Goal: Information Seeking & Learning: Learn about a topic

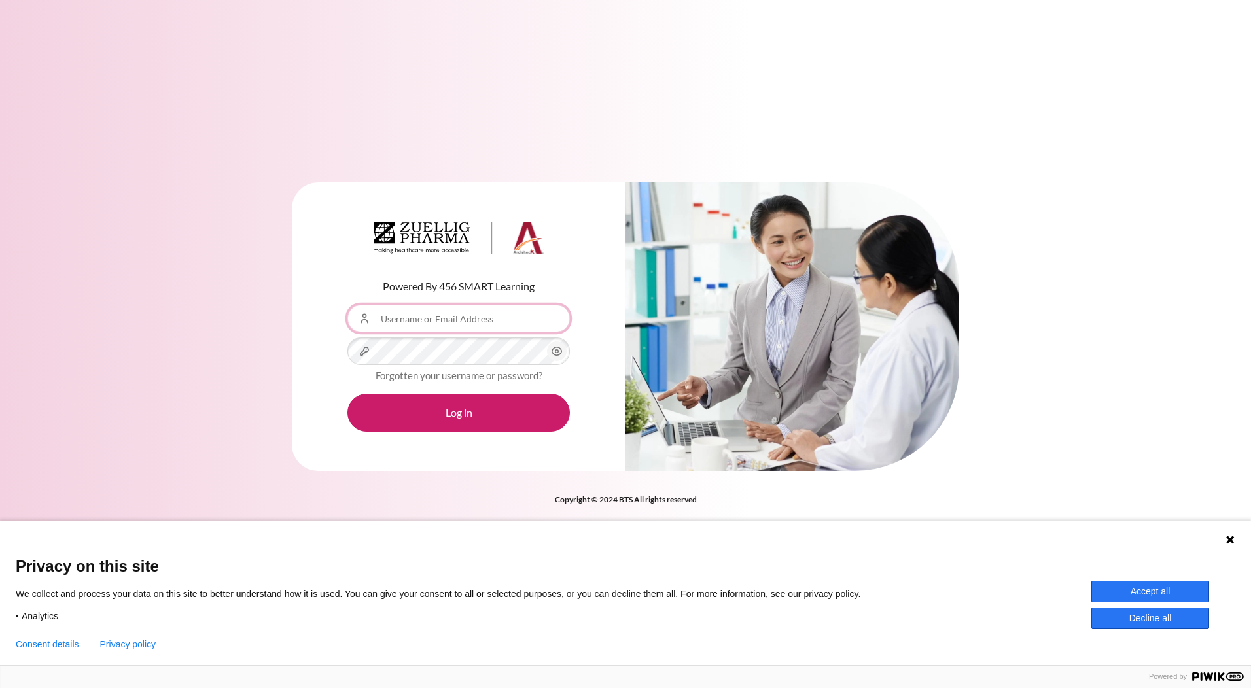
click at [411, 323] on input "Username or Email Address" at bounding box center [459, 318] width 223 height 27
type input "[EMAIL_ADDRESS][DOMAIN_NAME]"
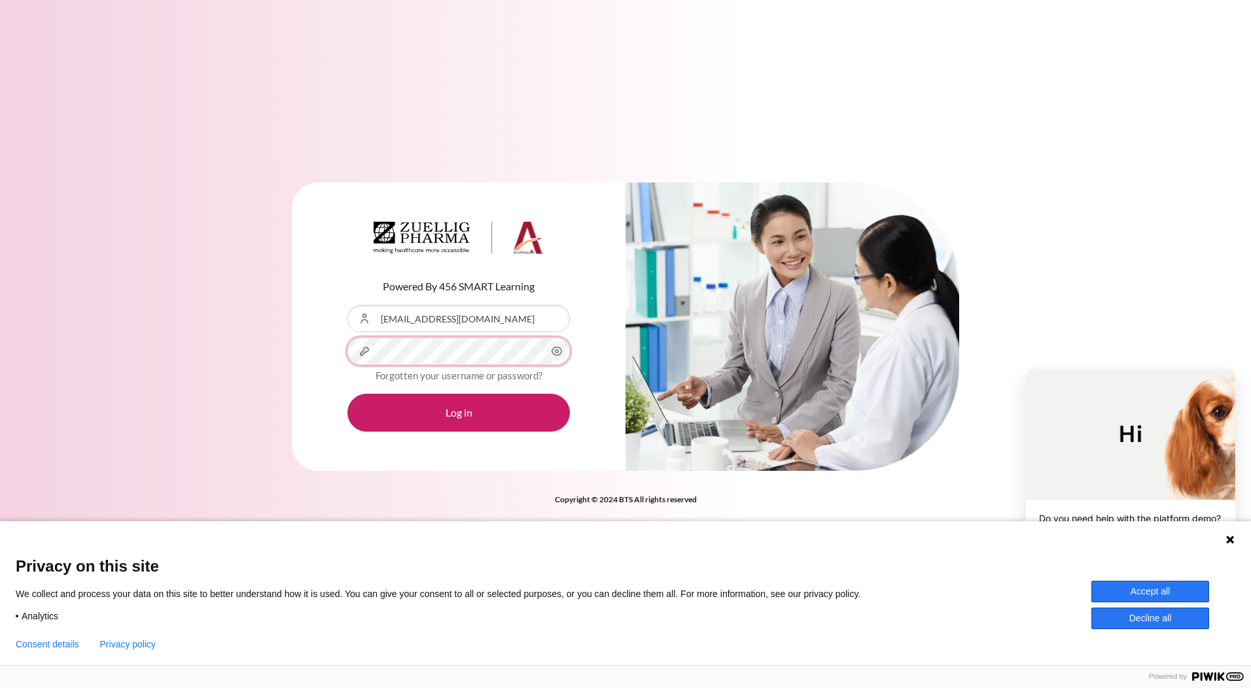
click at [348, 394] on button "Log in" at bounding box center [459, 413] width 223 height 38
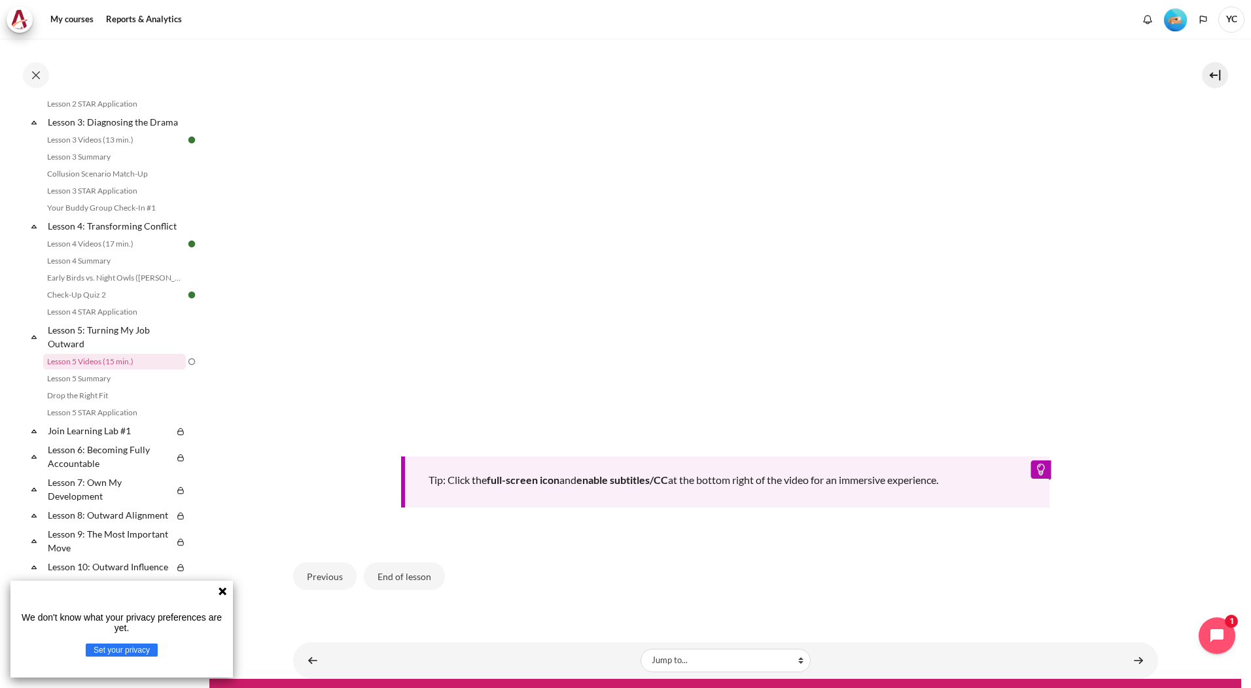
scroll to position [438, 0]
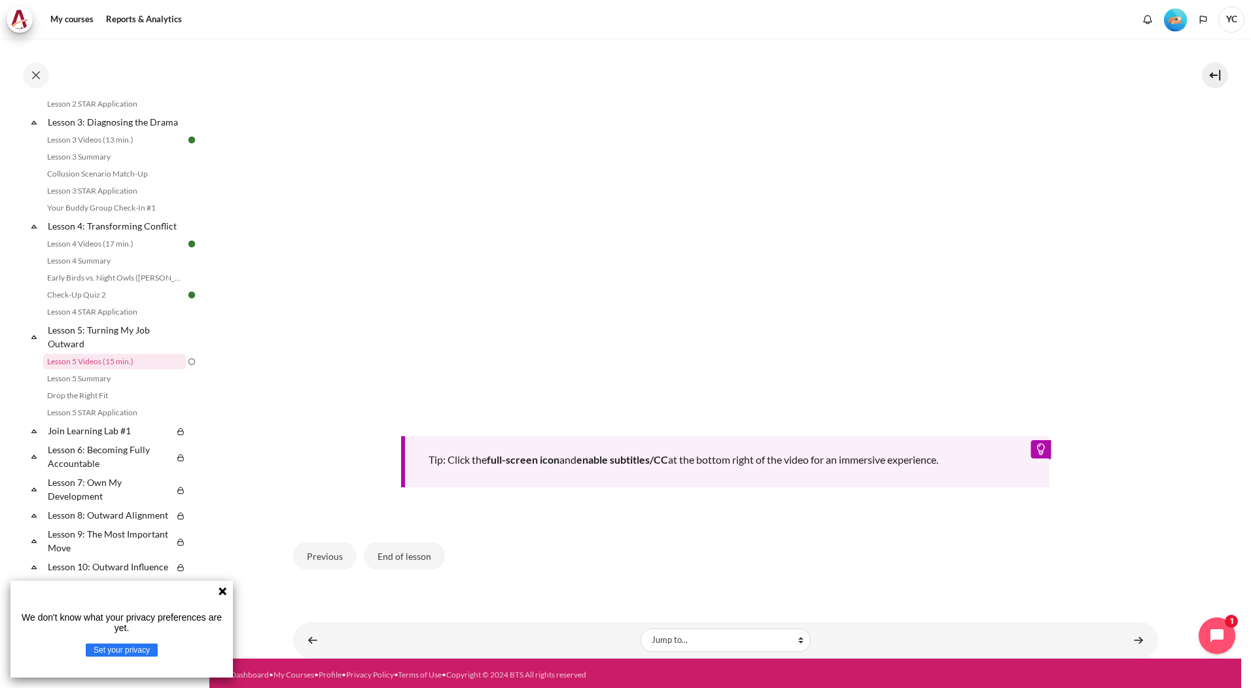
drag, startPoint x: 344, startPoint y: 556, endPoint x: 713, endPoint y: 550, distance: 369.2
click at [706, 559] on div "Previous End of lesson" at bounding box center [725, 556] width 865 height 54
click at [1133, 641] on link "Content" at bounding box center [1139, 641] width 26 height 26
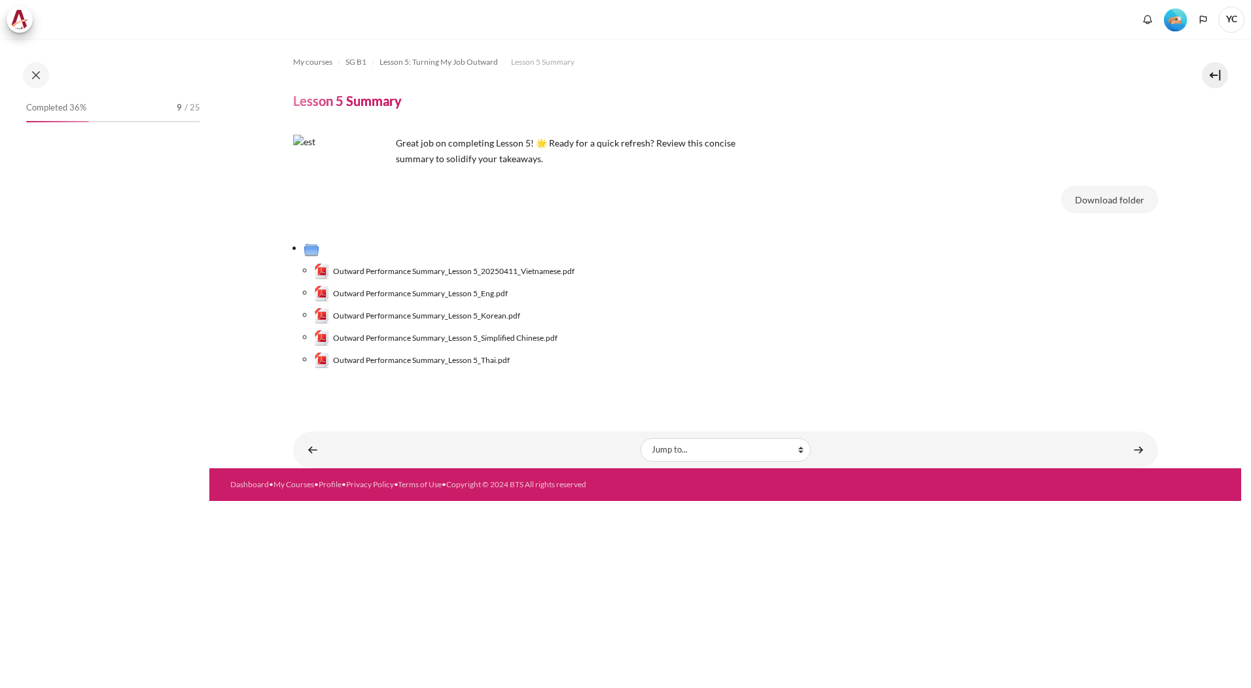
scroll to position [389, 0]
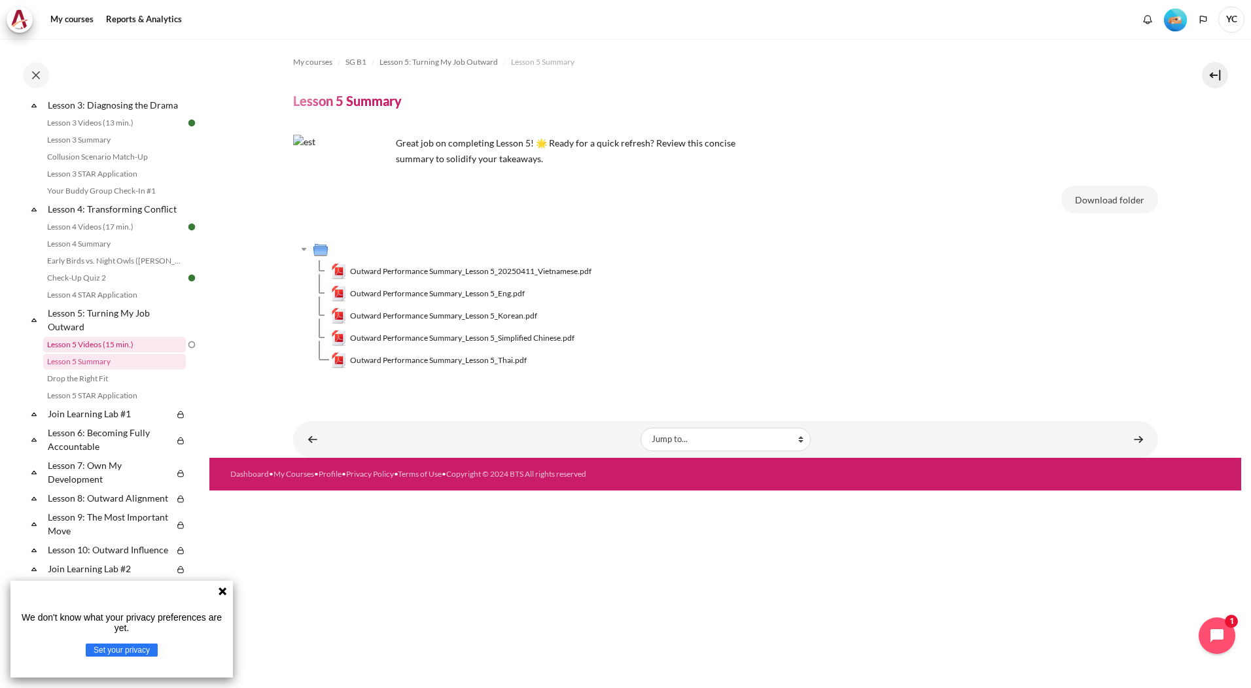
click at [143, 353] on link "Lesson 5 Videos (15 min.)" at bounding box center [114, 345] width 143 height 16
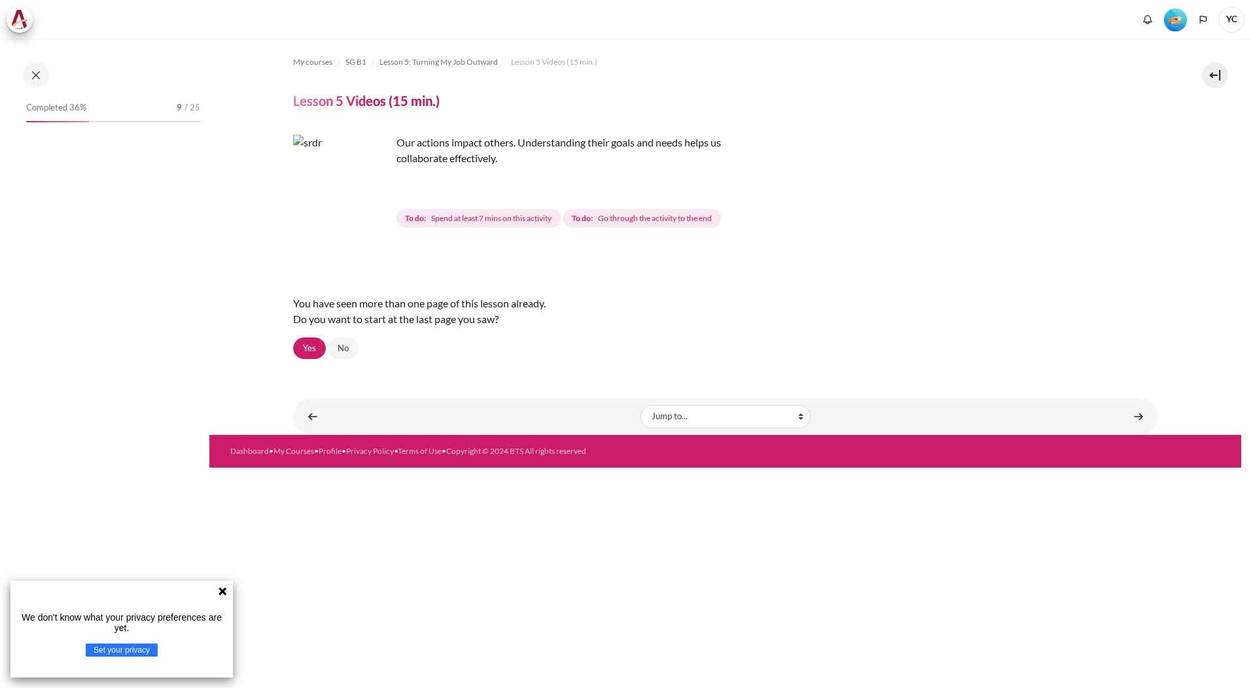
scroll to position [372, 0]
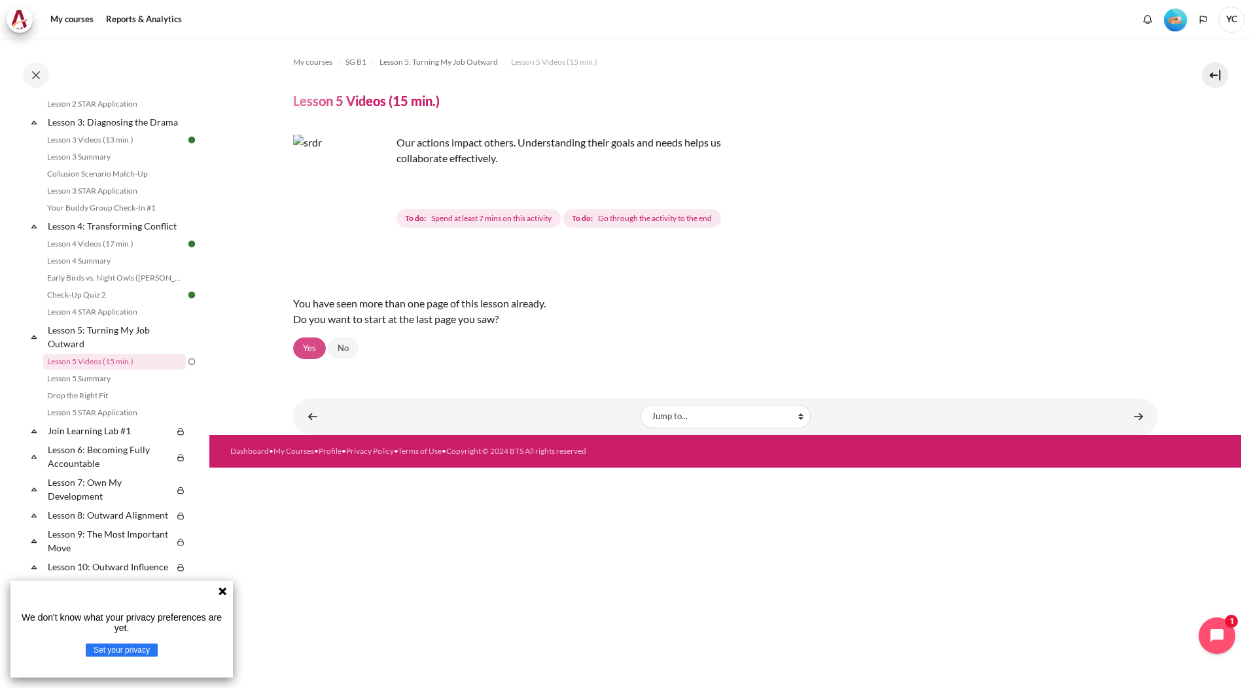
click at [311, 344] on link "Yes" at bounding box center [309, 349] width 33 height 22
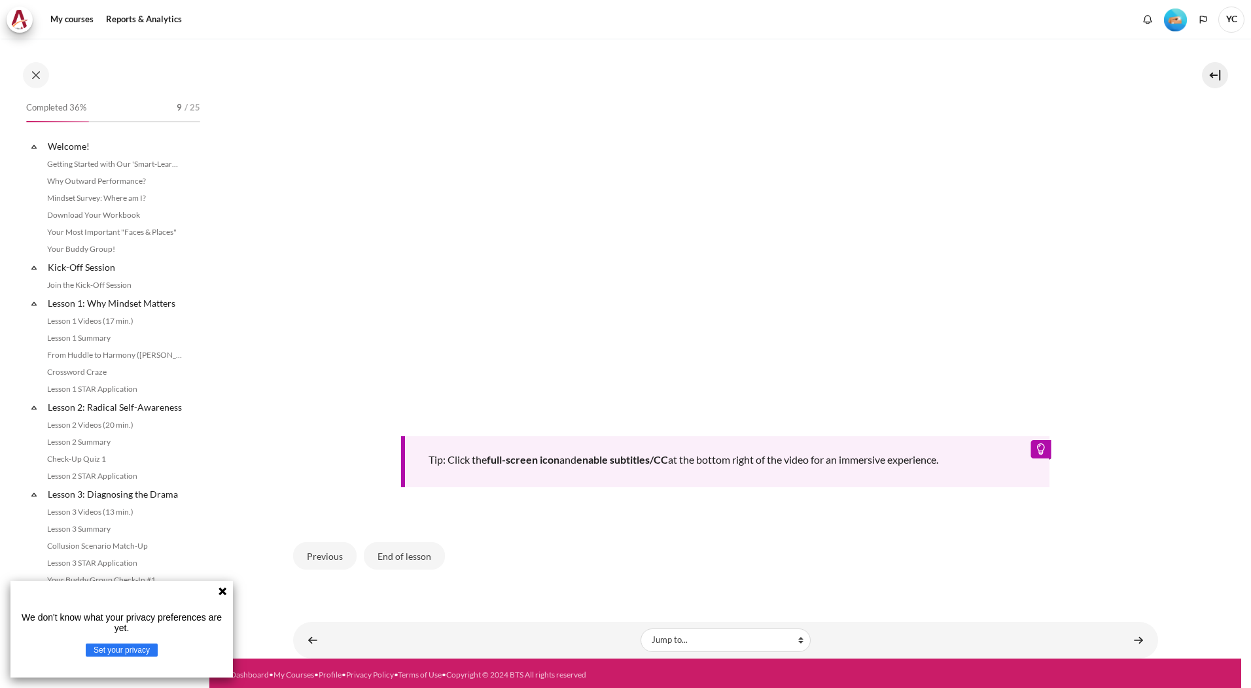
scroll to position [372, 0]
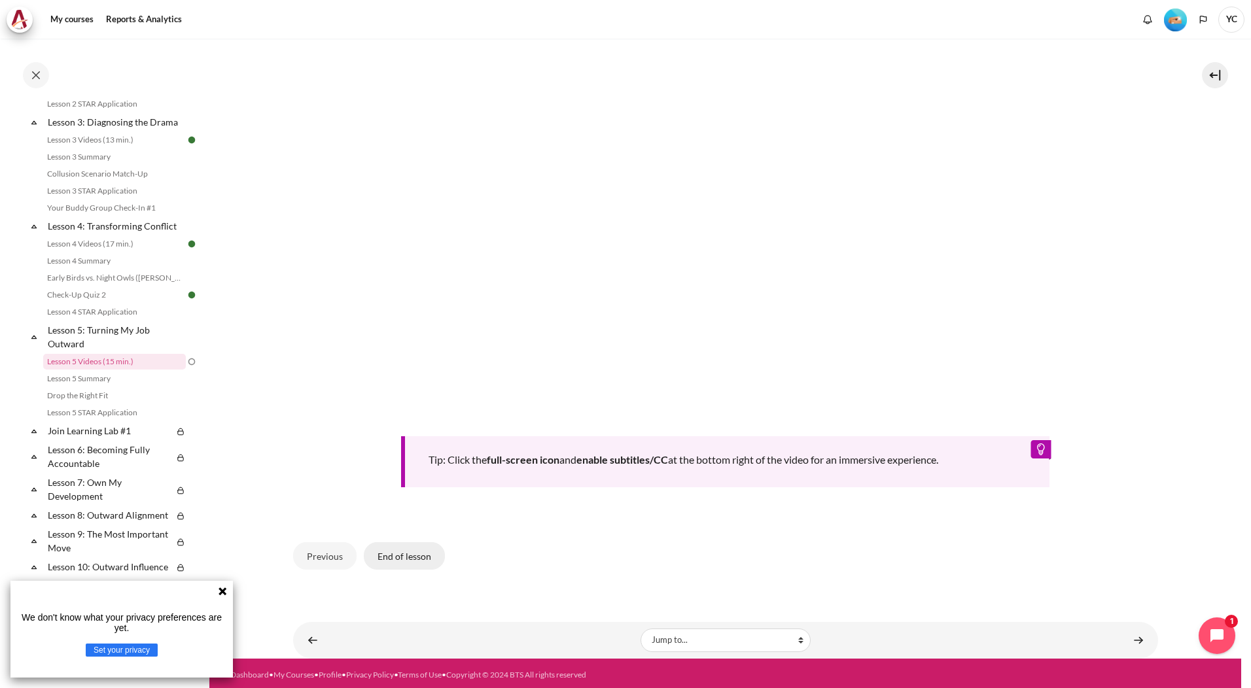
click at [421, 543] on button "End of lesson" at bounding box center [404, 556] width 81 height 27
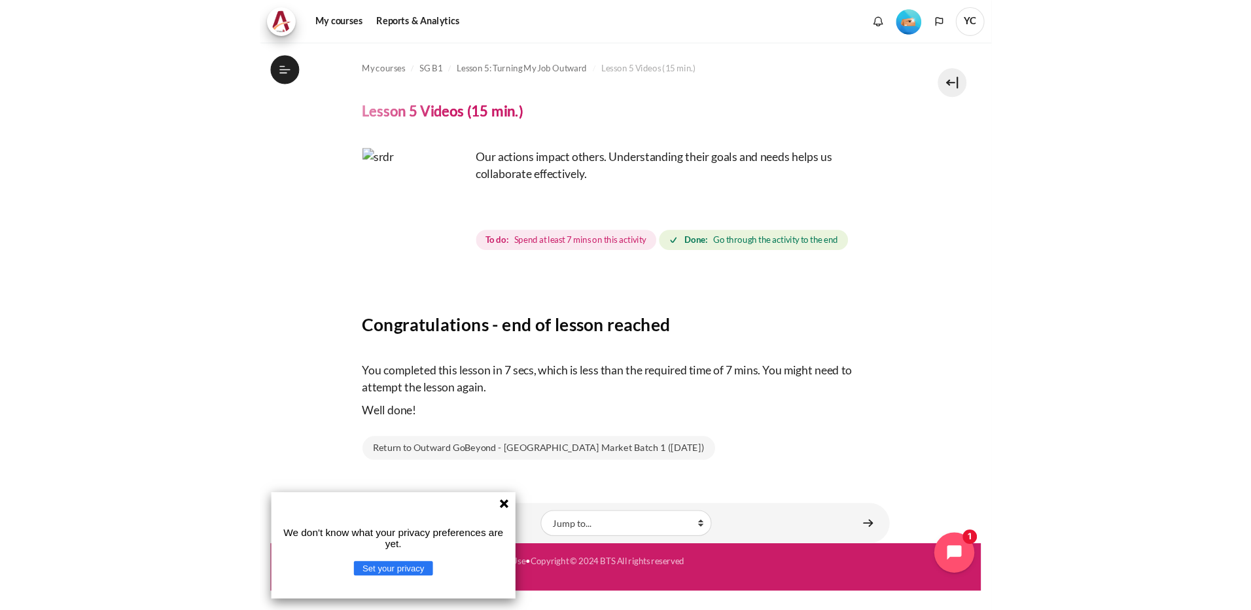
scroll to position [372, 0]
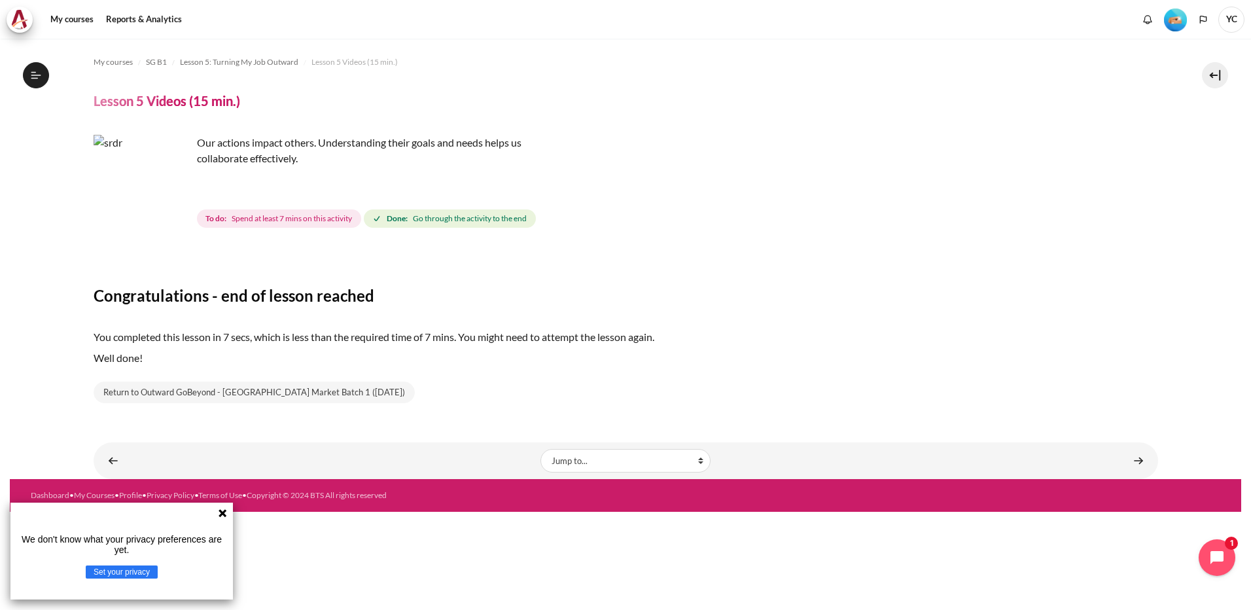
click at [222, 515] on icon at bounding box center [223, 513] width 8 height 8
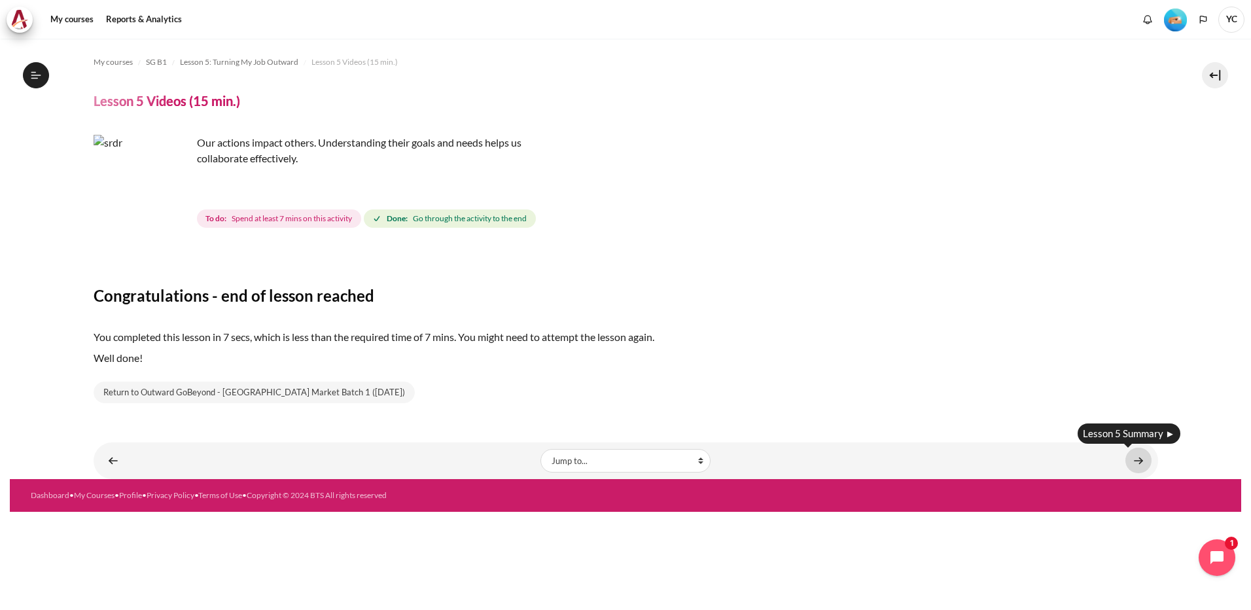
click at [1137, 457] on link "Content" at bounding box center [1139, 461] width 26 height 26
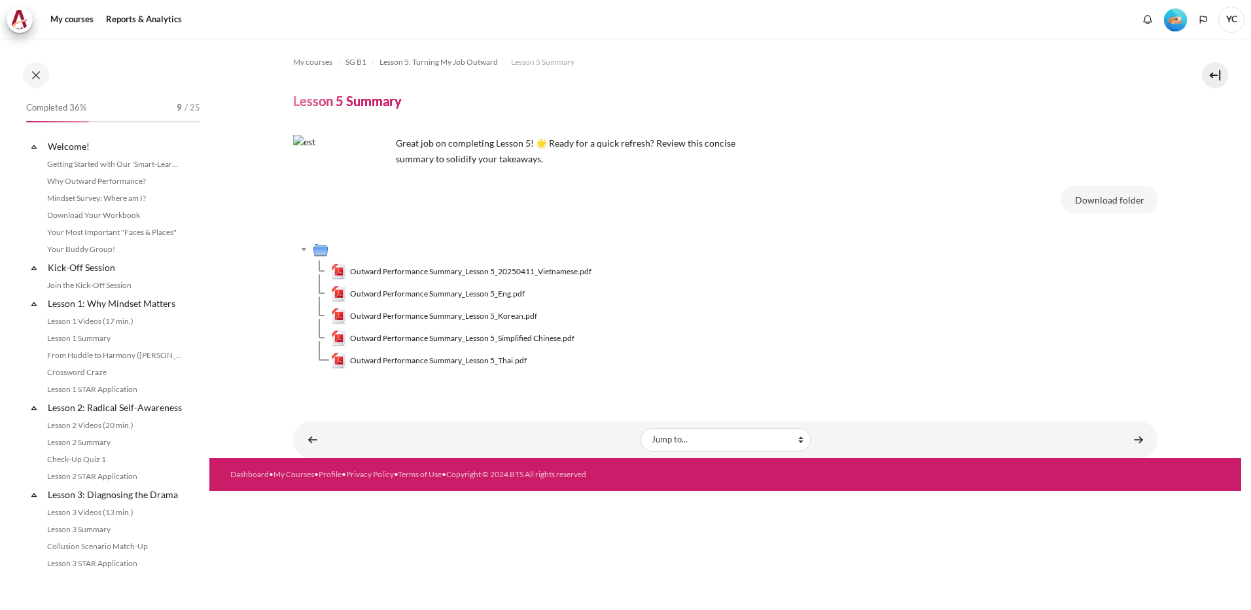
scroll to position [429, 0]
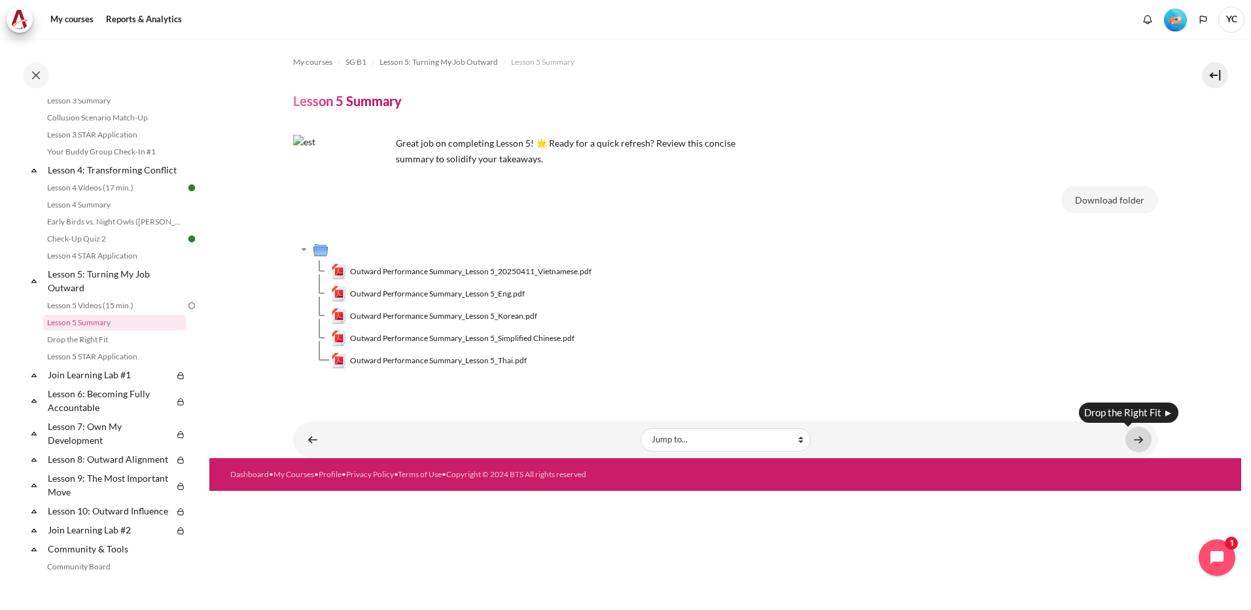
click at [1137, 444] on link "Content" at bounding box center [1139, 440] width 26 height 26
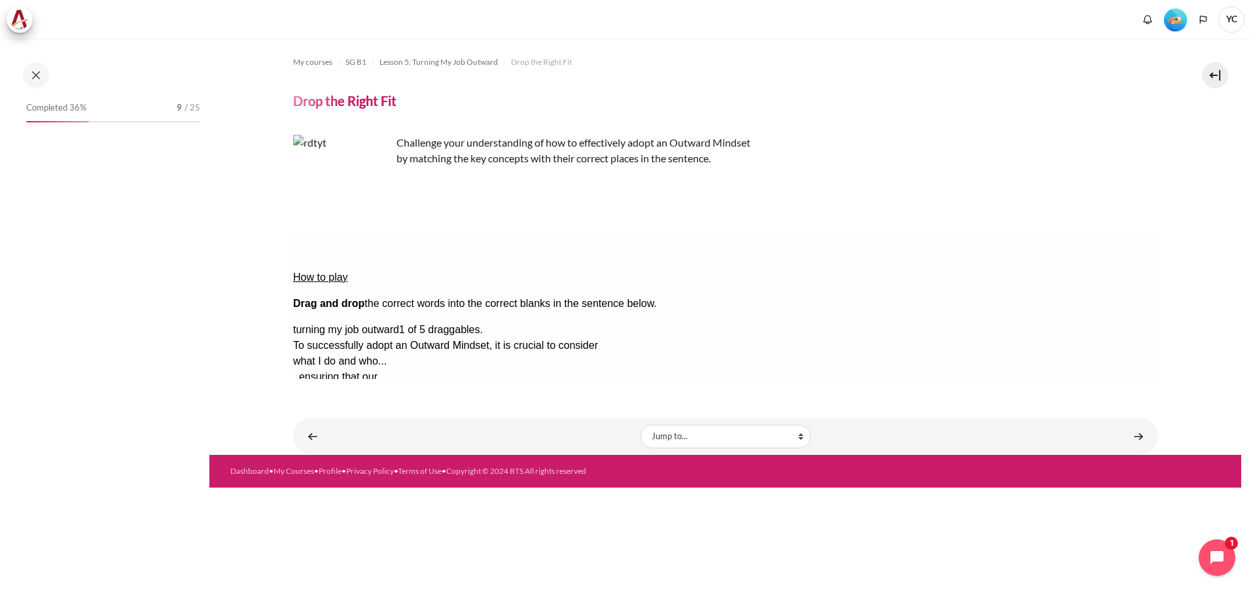
scroll to position [446, 0]
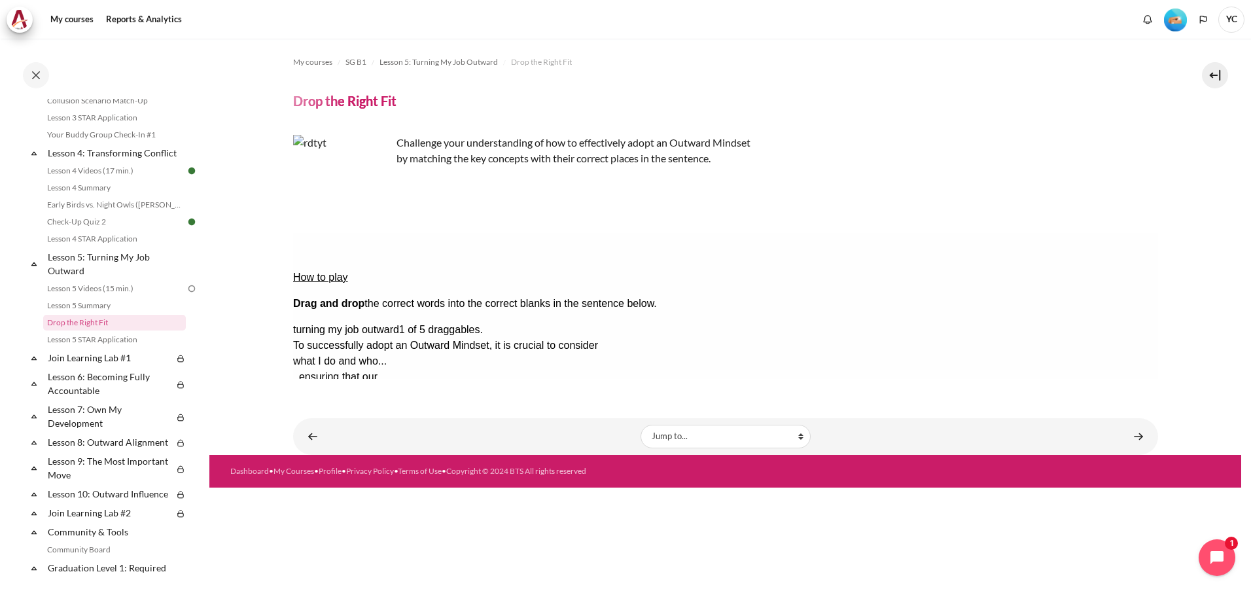
click at [1247, 313] on div "My courses SG B1 Lesson 5: Turning My Job Outward Drop the Right Fit Drop the R…" at bounding box center [625, 324] width 1251 height 571
click at [315, 433] on link "Content" at bounding box center [313, 436] width 26 height 26
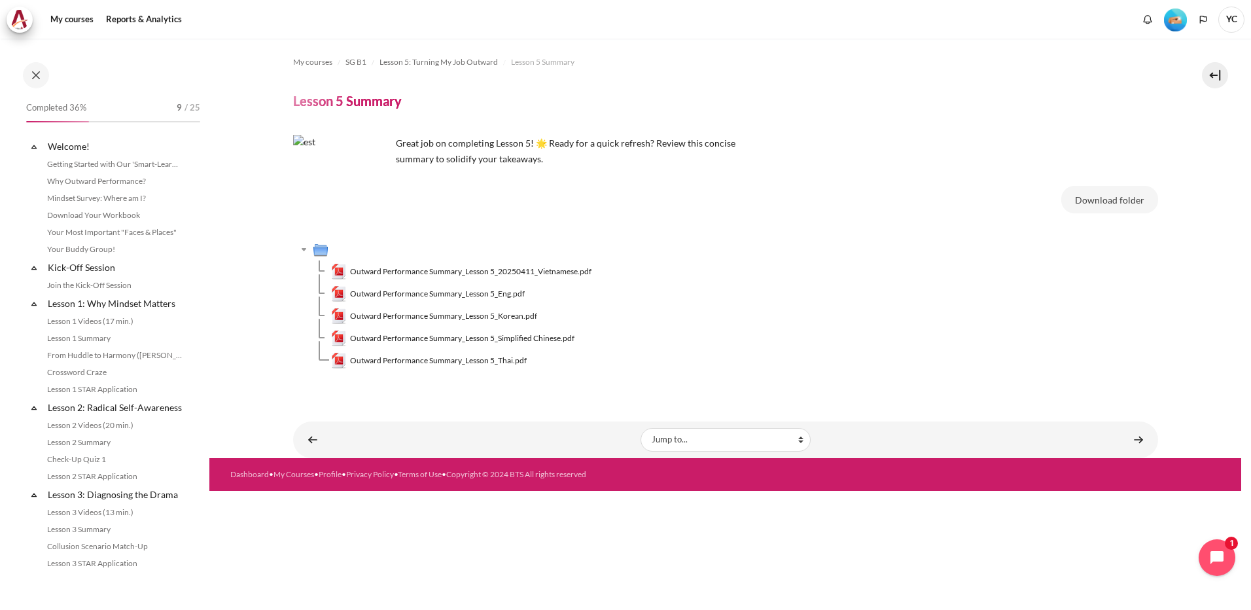
scroll to position [429, 0]
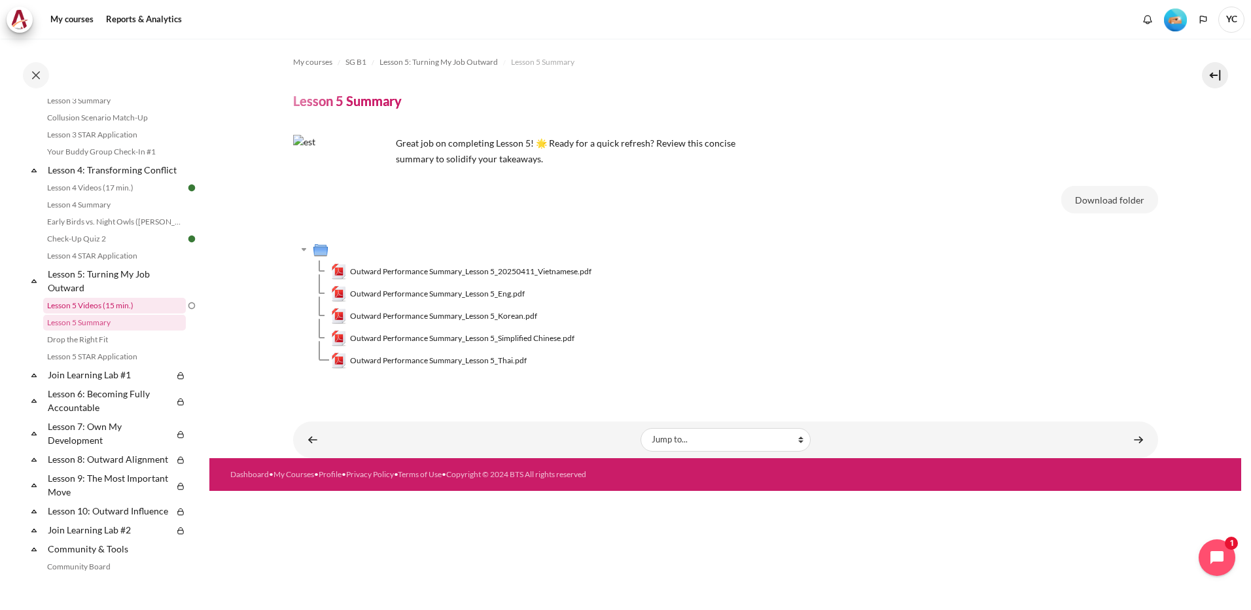
click at [176, 313] on link "Lesson 5 Videos (15 min.)" at bounding box center [114, 306] width 143 height 16
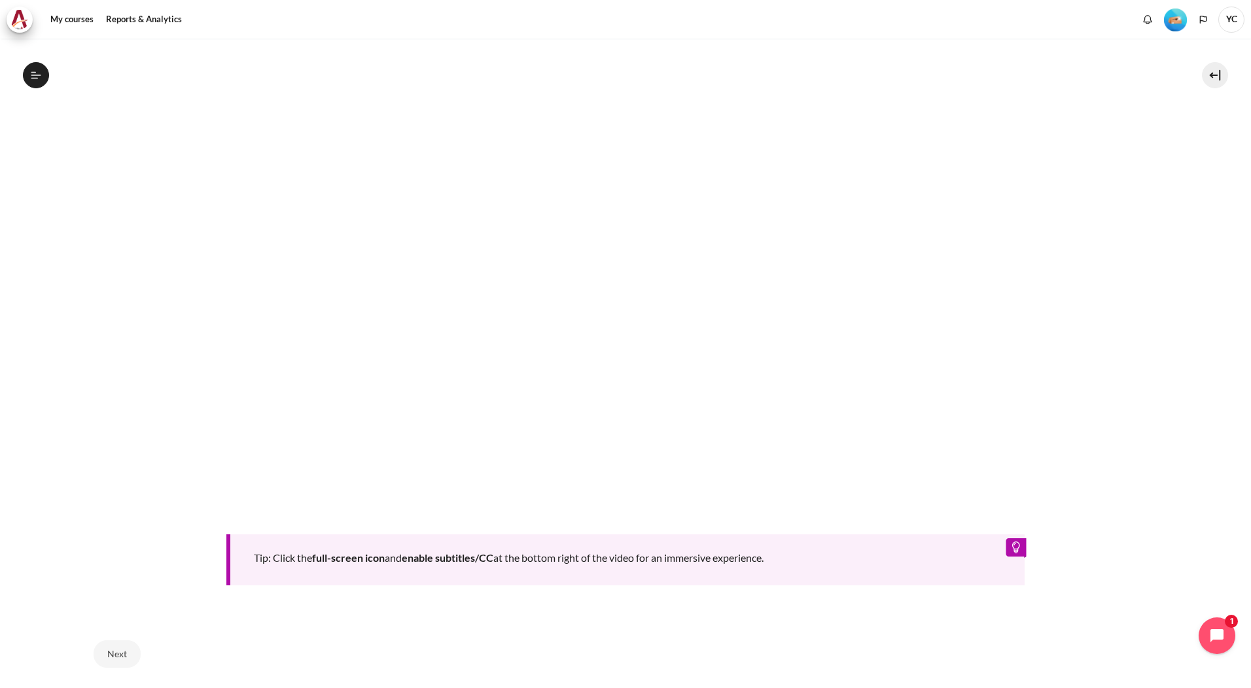
scroll to position [550, 0]
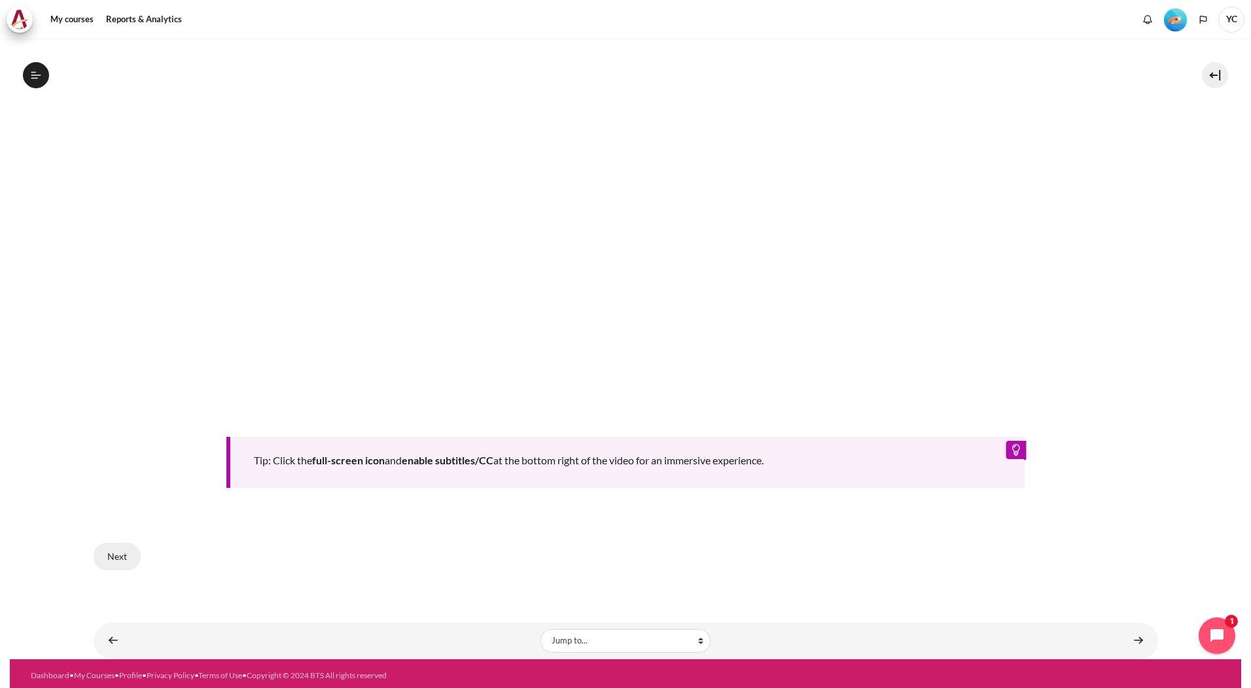
click at [113, 553] on button "Next" at bounding box center [117, 556] width 47 height 27
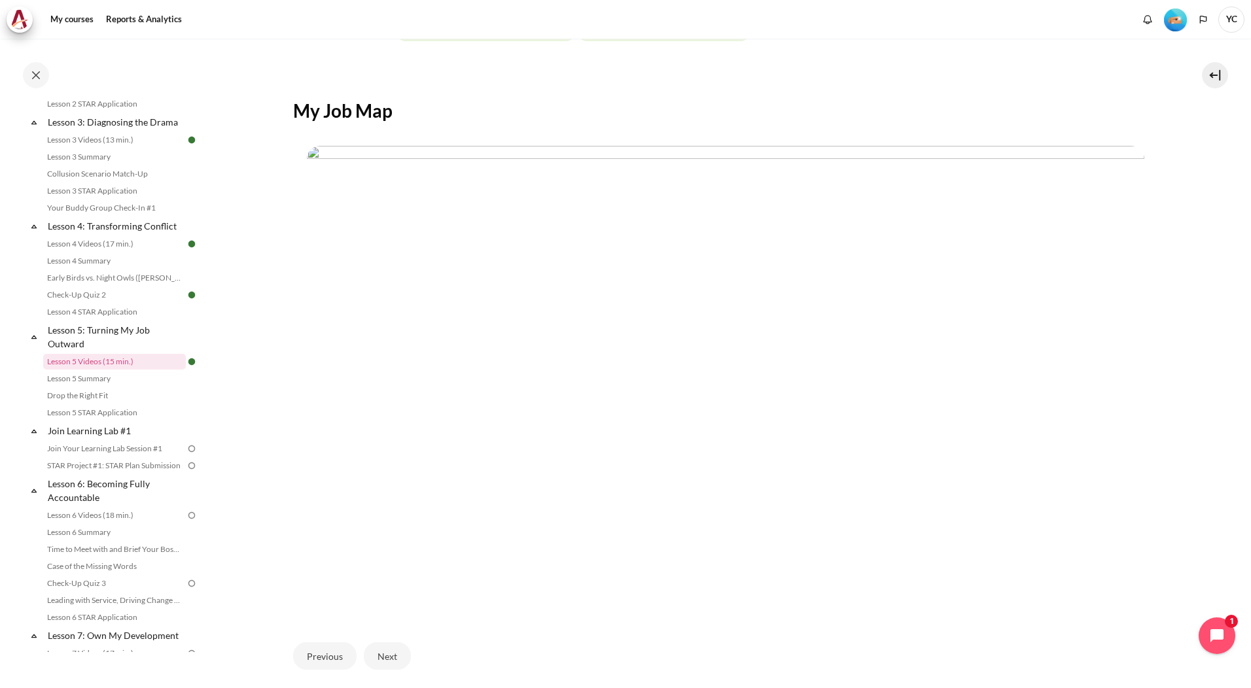
scroll to position [290, 0]
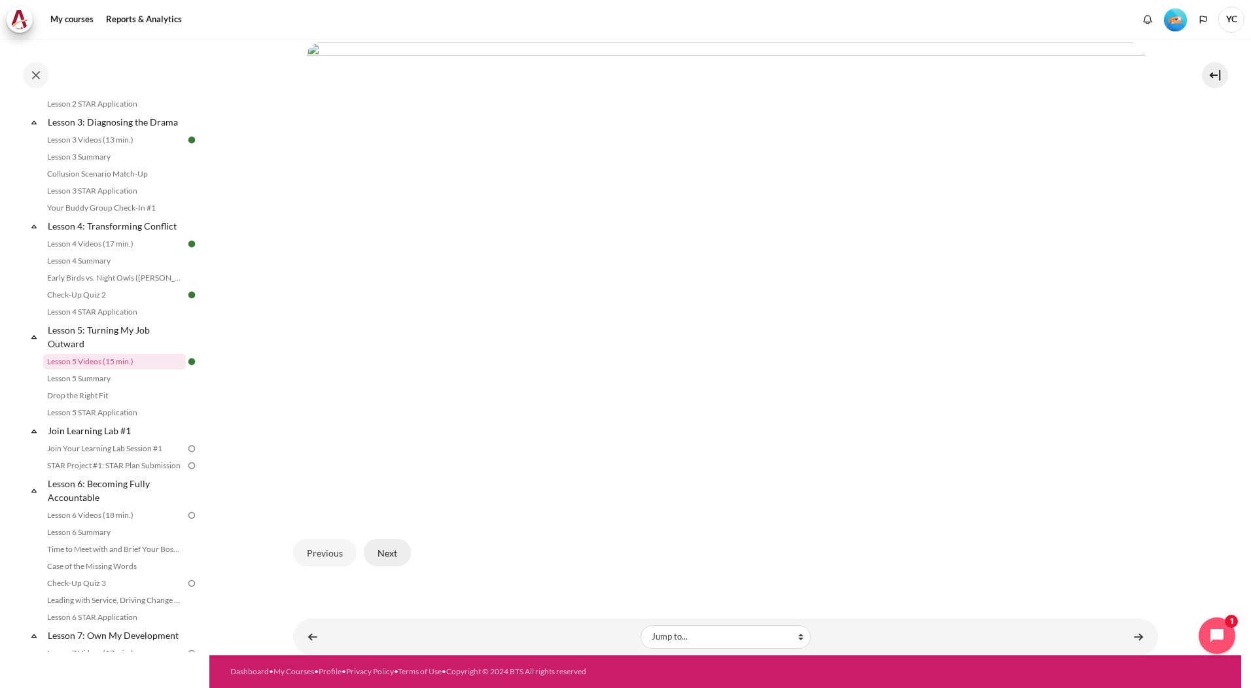
click at [386, 545] on button "Next" at bounding box center [387, 552] width 47 height 27
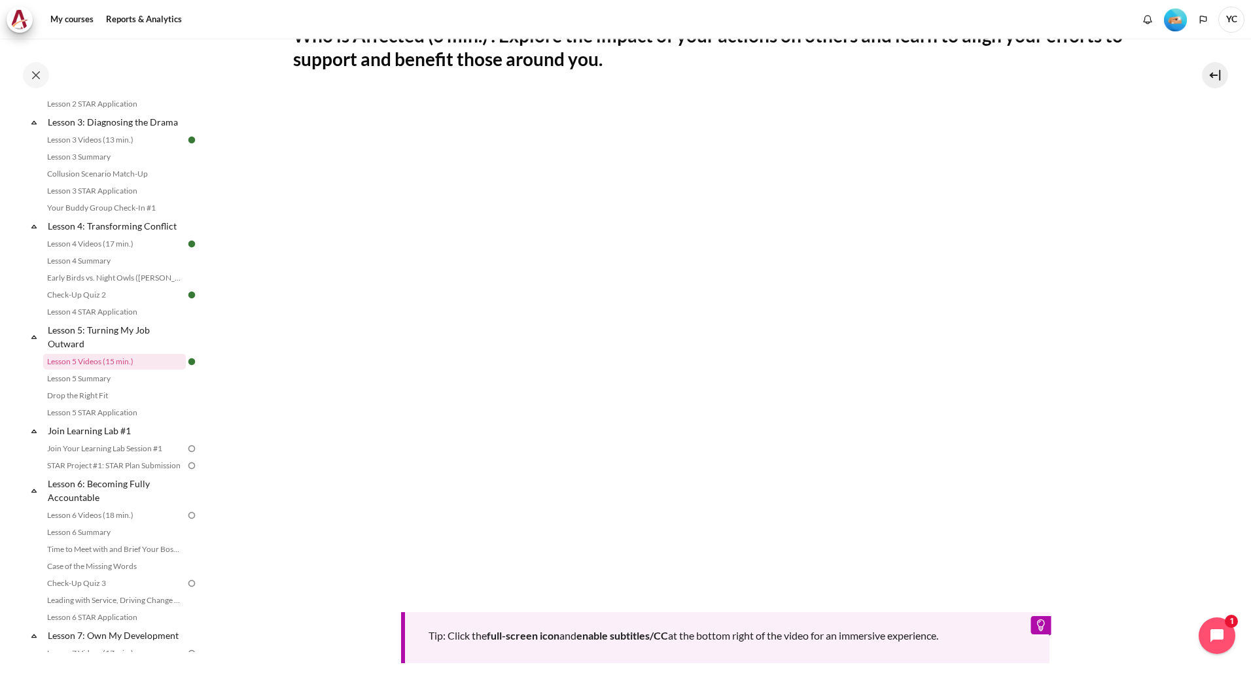
scroll to position [393, 0]
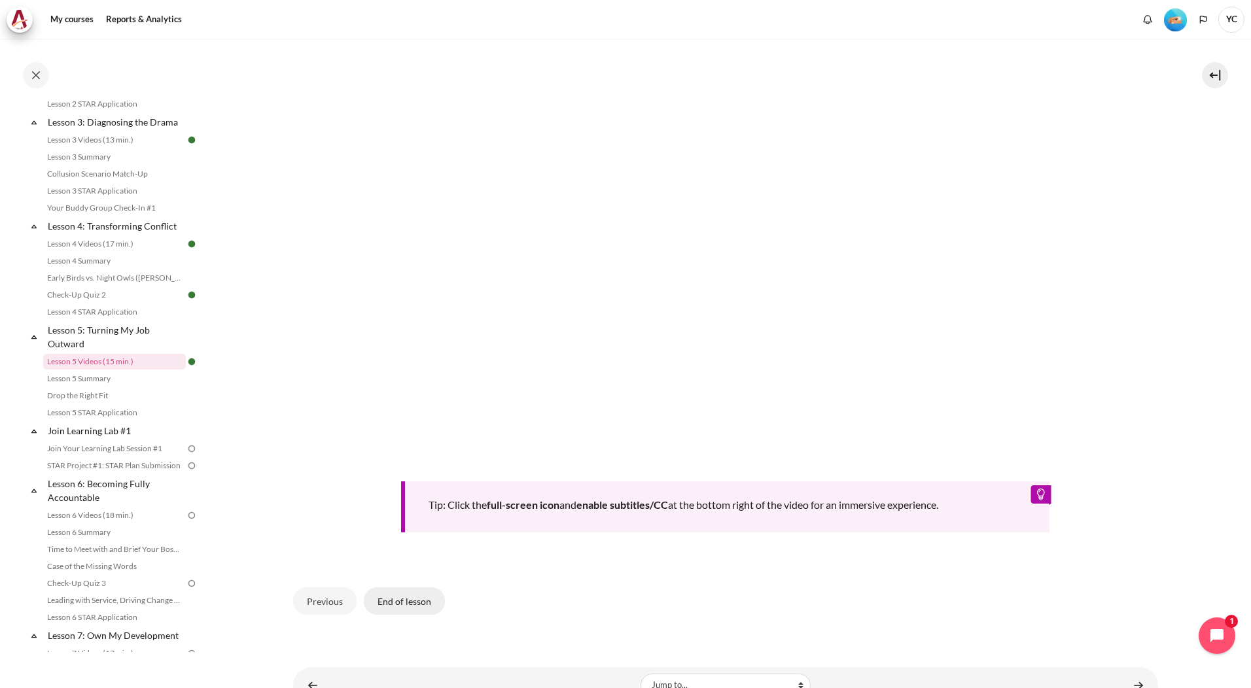
click at [404, 604] on button "End of lesson" at bounding box center [404, 601] width 81 height 27
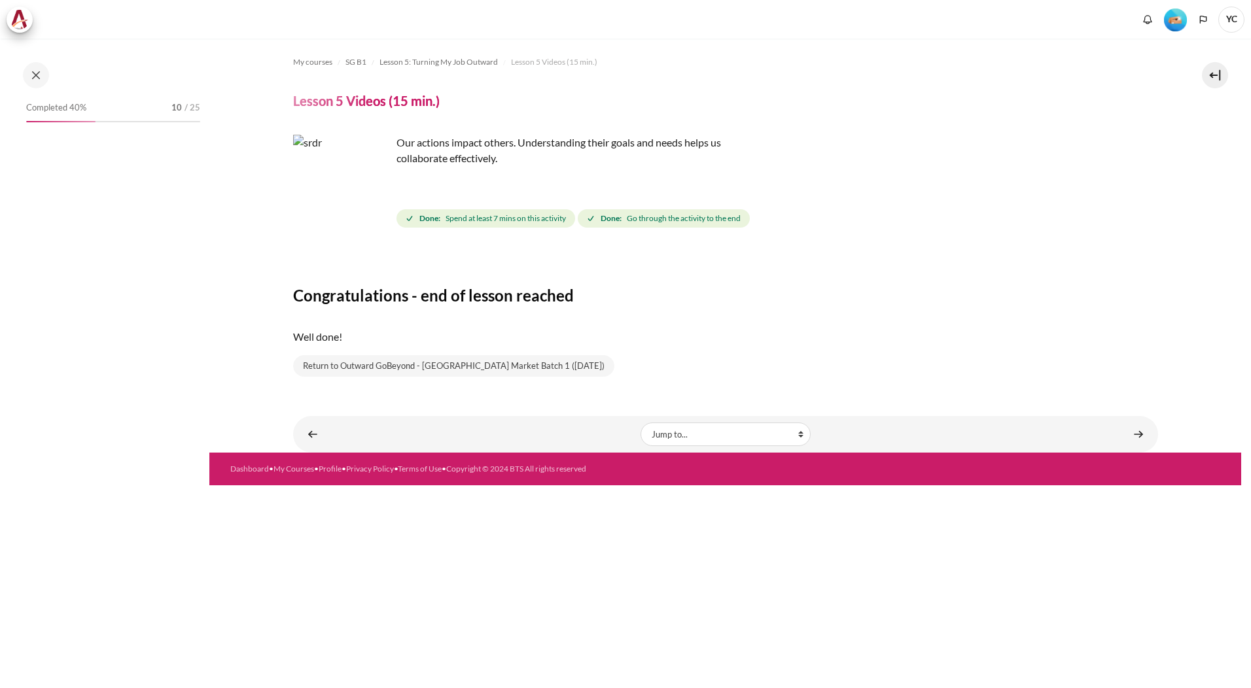
scroll to position [372, 0]
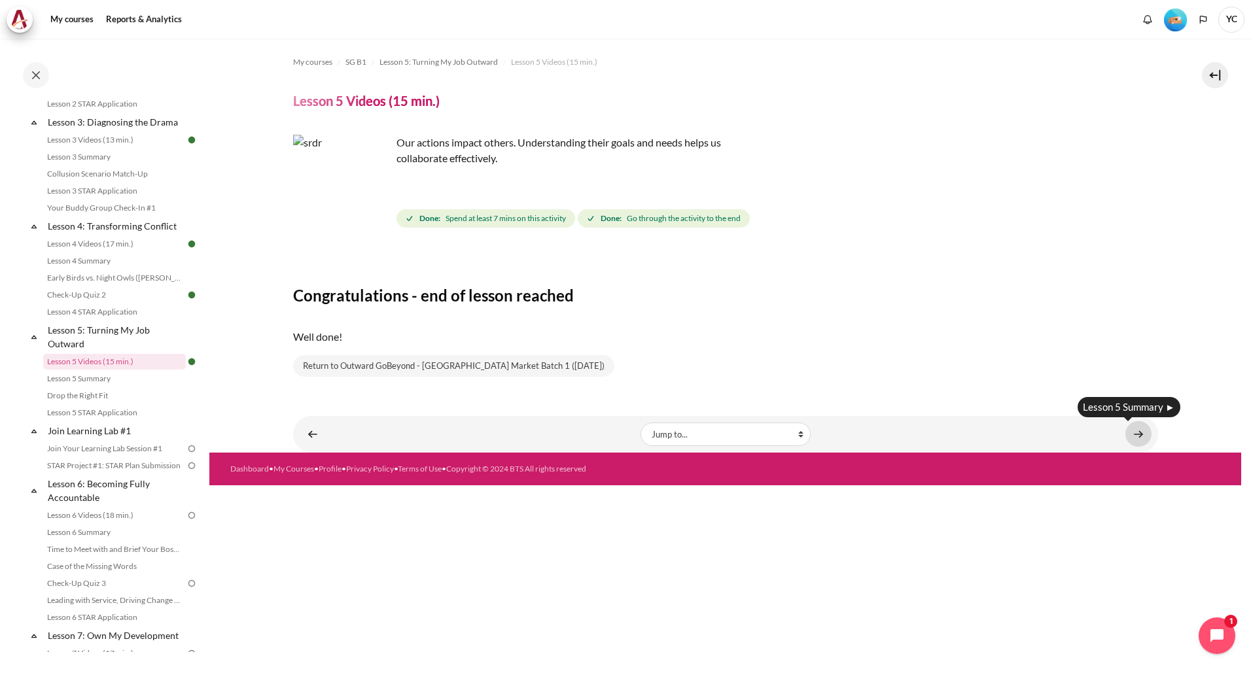
click at [1145, 428] on link "Content" at bounding box center [1139, 434] width 26 height 26
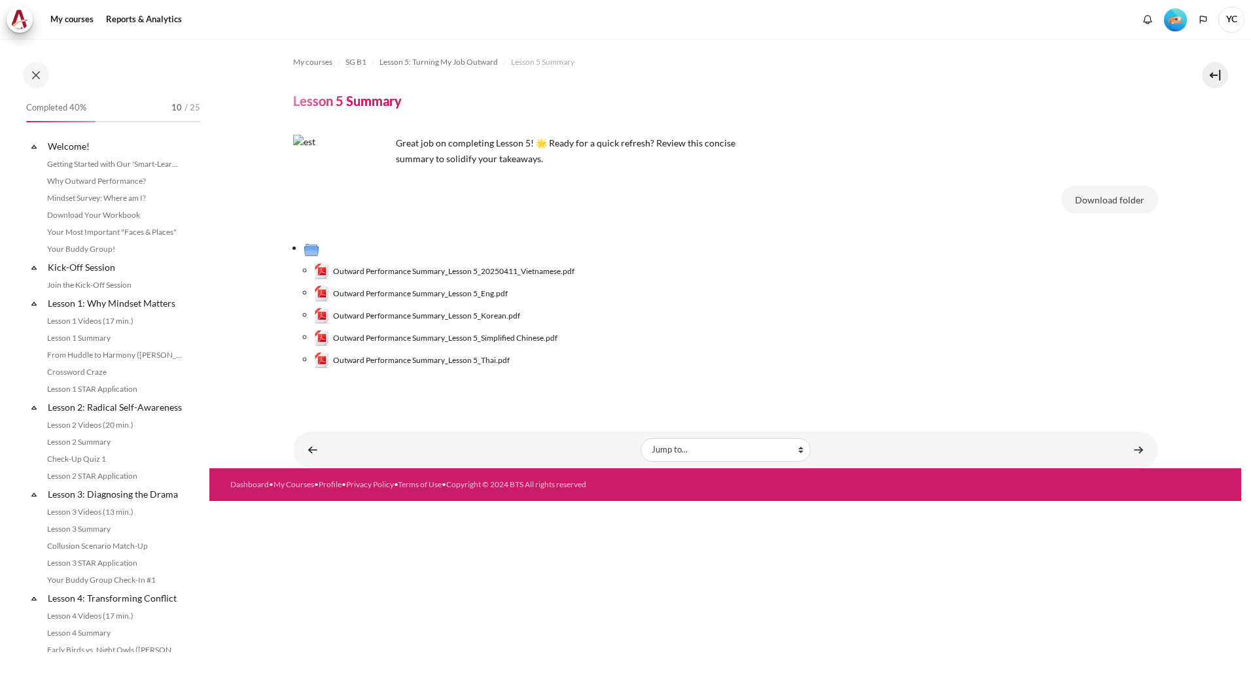
scroll to position [389, 0]
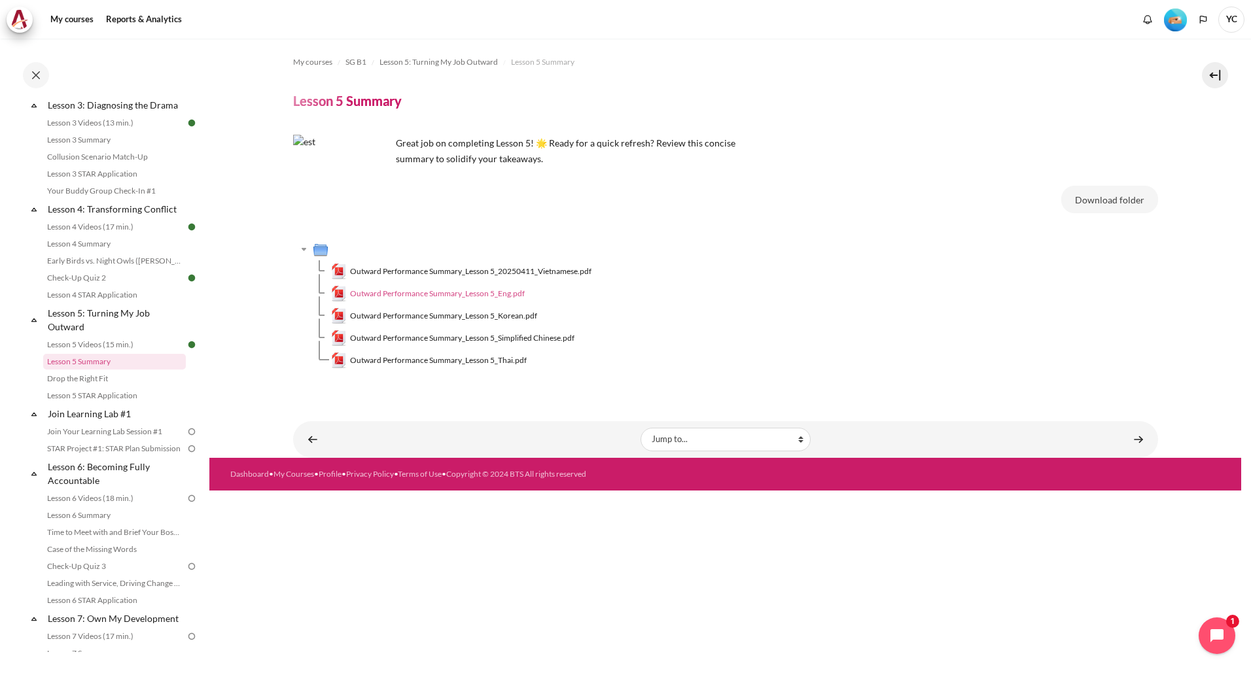
drag, startPoint x: 483, startPoint y: 301, endPoint x: 484, endPoint y: 294, distance: 7.2
click at [484, 294] on span "Outward Performance Summary_Lesson 5_Eng.pdf" at bounding box center [437, 294] width 175 height 12
click at [1133, 439] on link "Content" at bounding box center [1139, 440] width 26 height 26
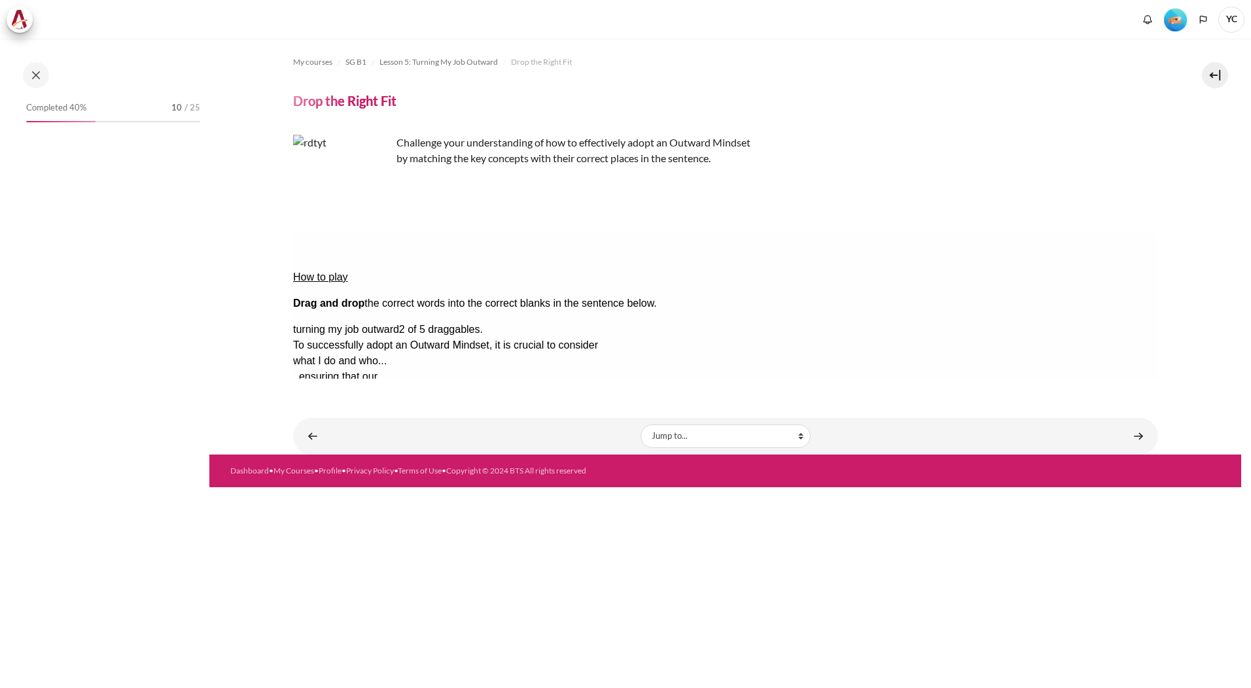
scroll to position [406, 0]
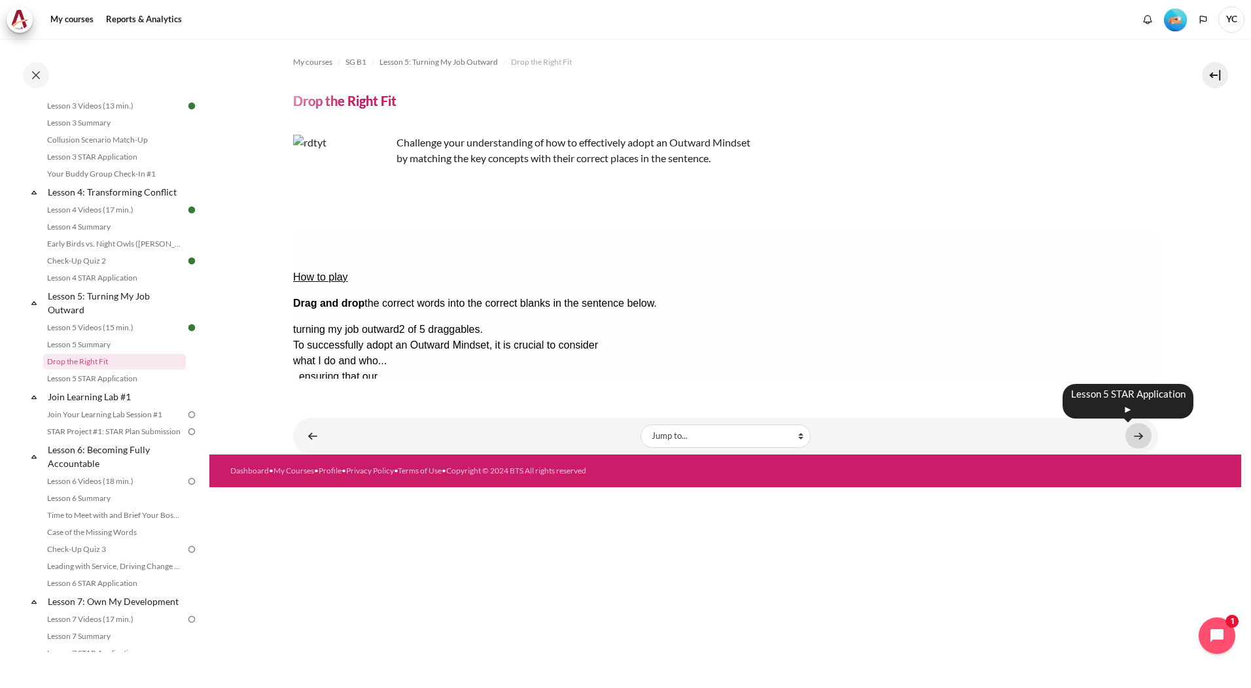
click at [1134, 437] on link "Content" at bounding box center [1139, 436] width 26 height 26
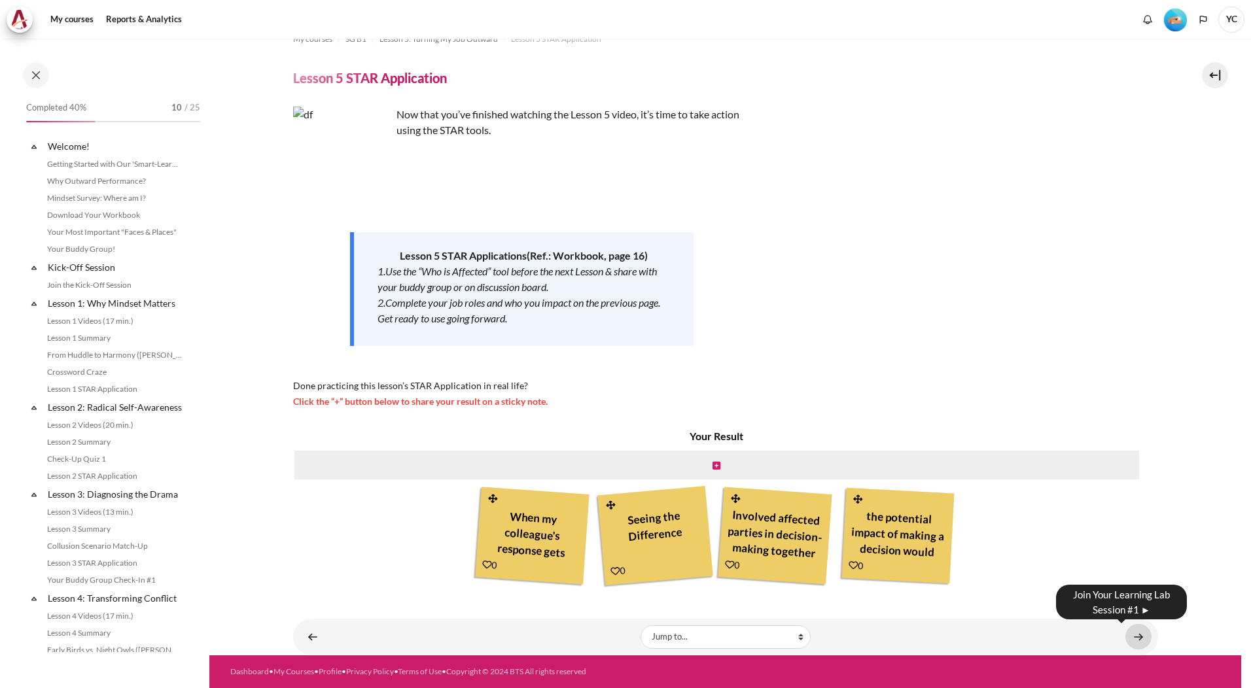
scroll to position [423, 0]
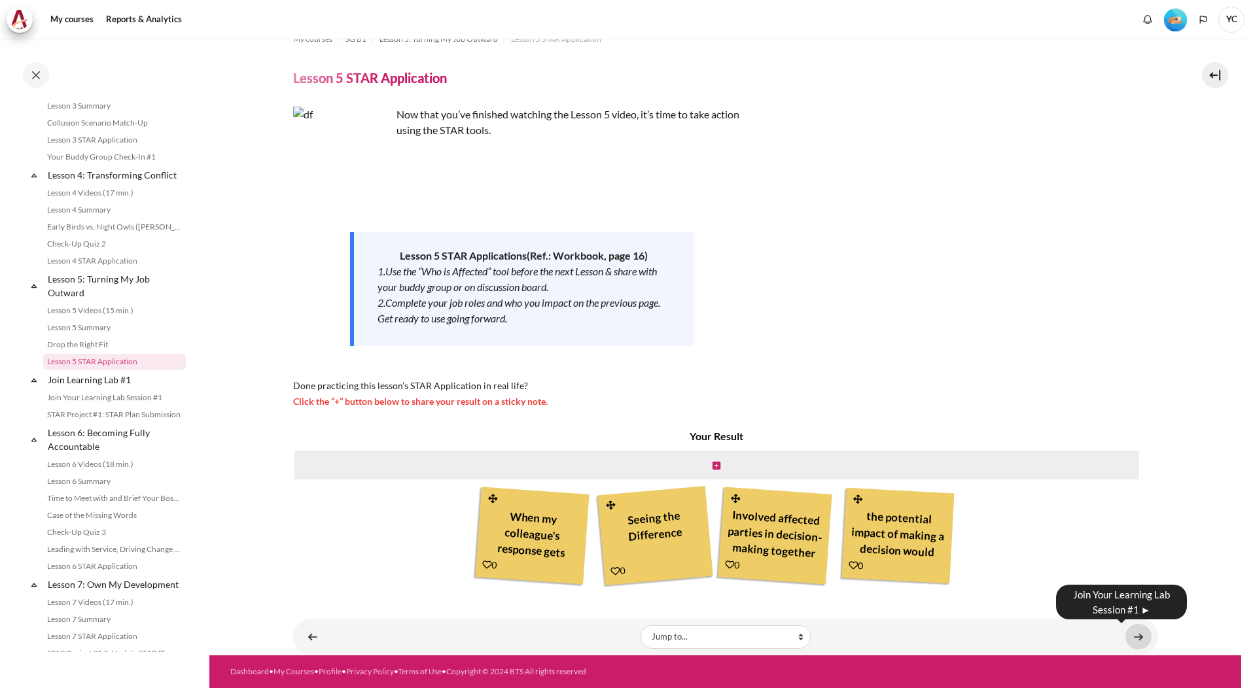
click at [1131, 639] on link "Content" at bounding box center [1139, 637] width 26 height 26
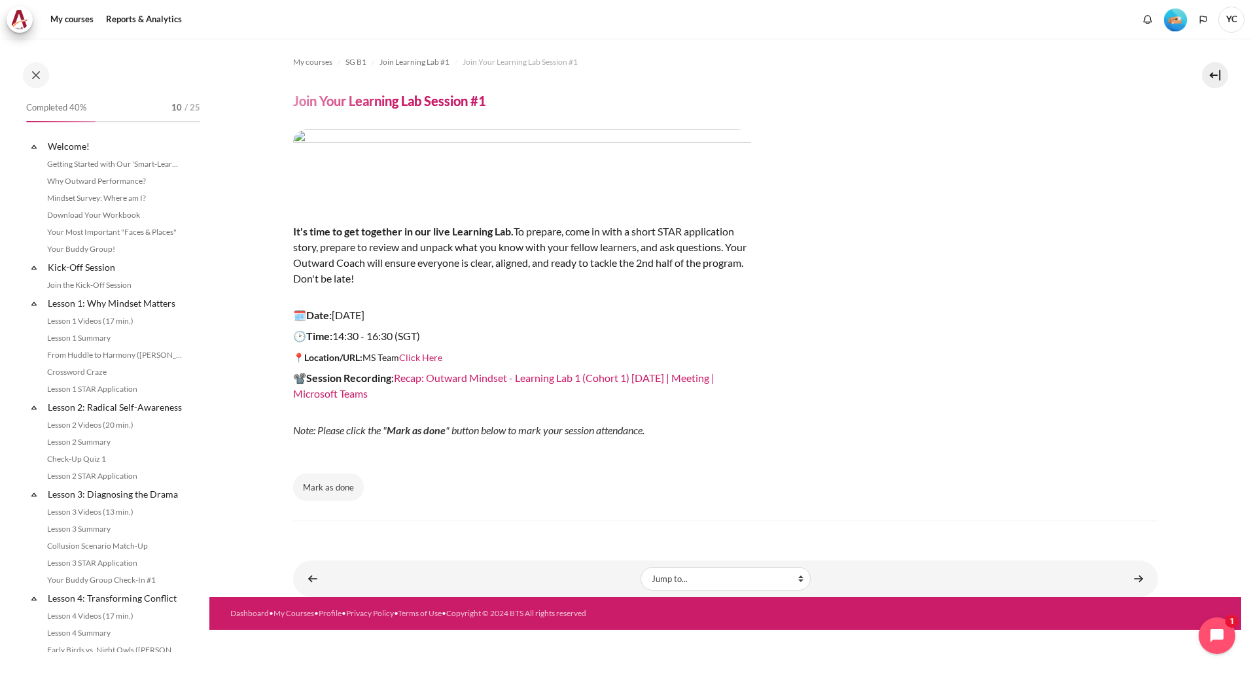
scroll to position [459, 0]
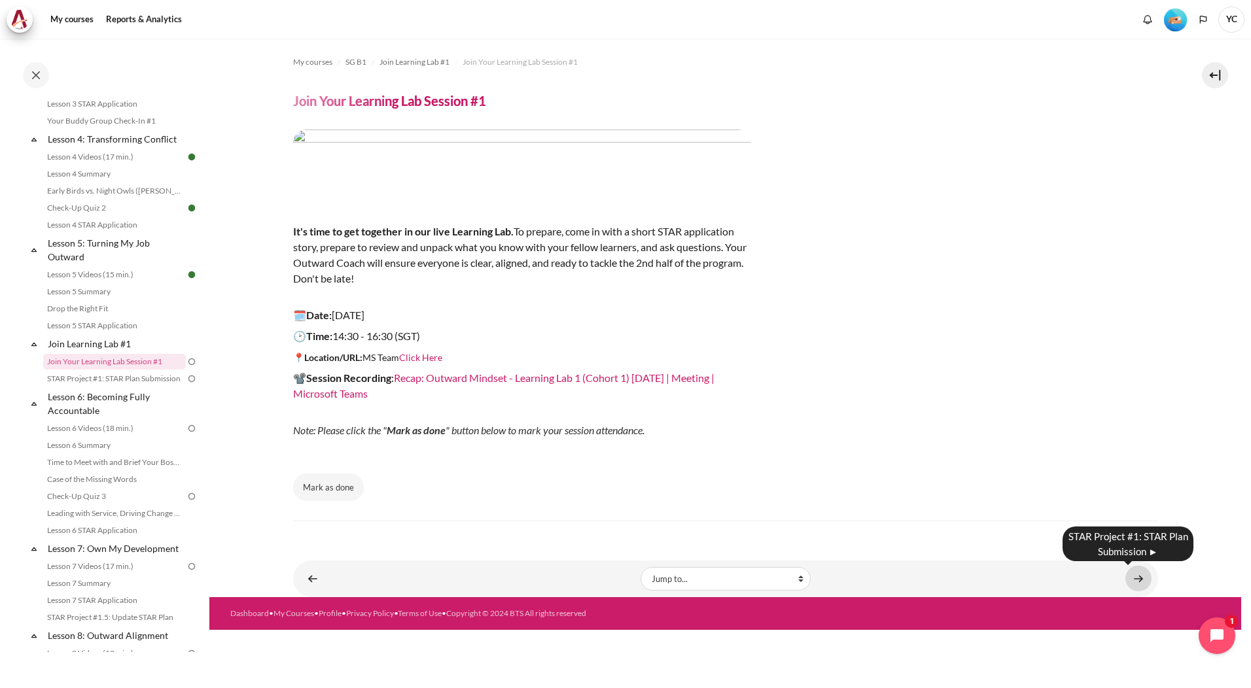
click at [1146, 573] on link "Content" at bounding box center [1139, 579] width 26 height 26
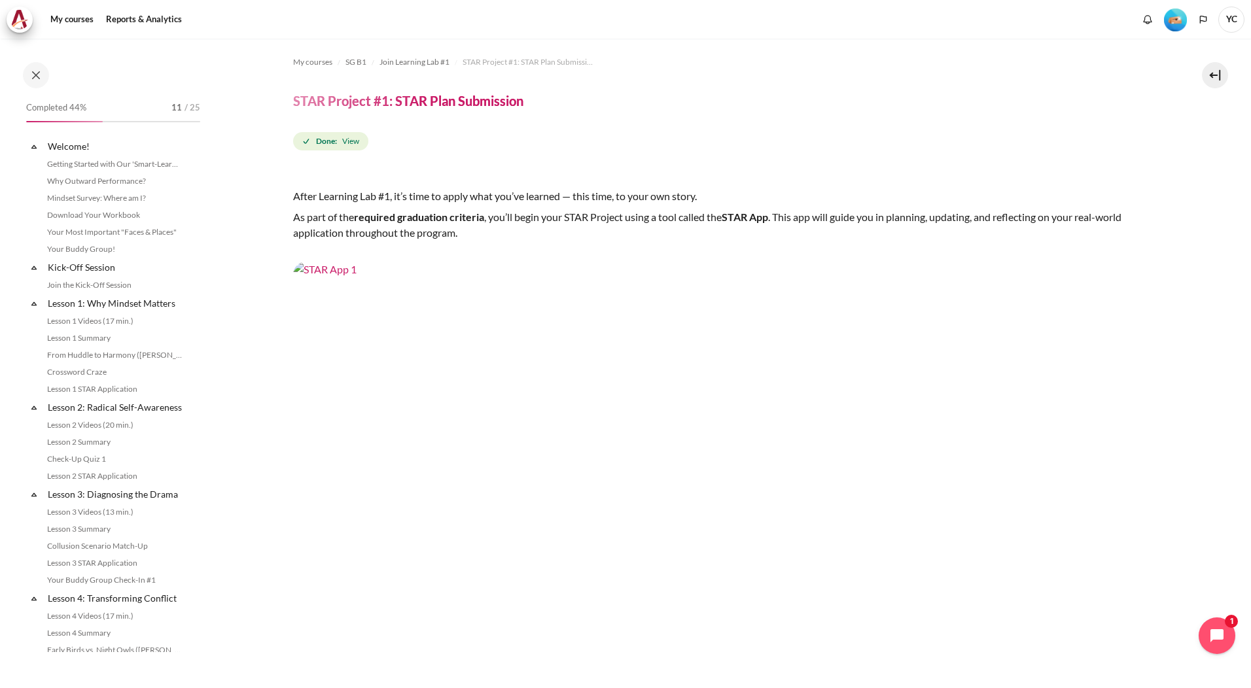
scroll to position [476, 0]
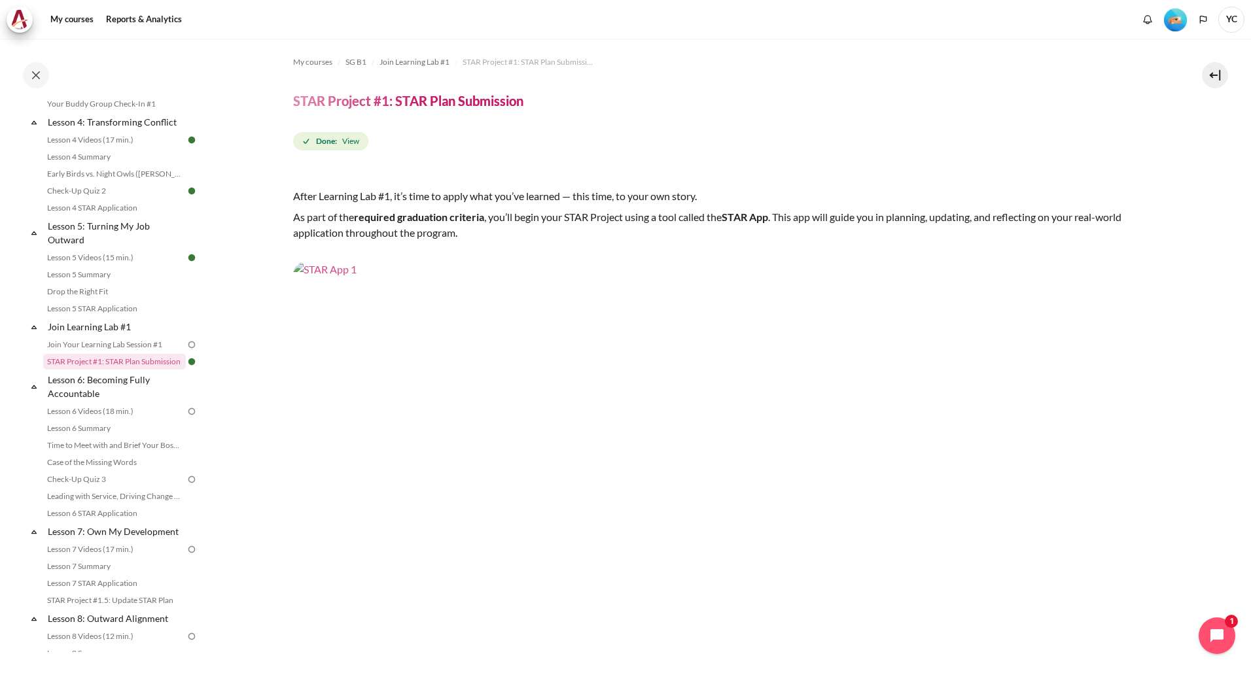
click at [594, 431] on img "Content" at bounding box center [725, 505] width 865 height 487
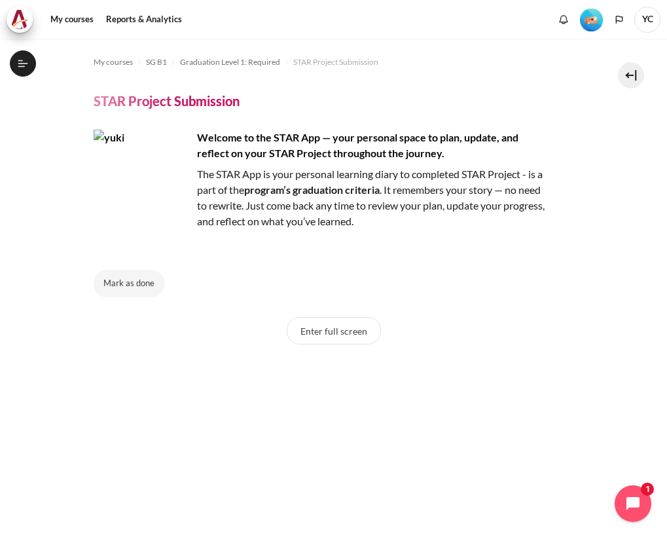
click at [236, 278] on div "Mark as done" at bounding box center [334, 283] width 480 height 27
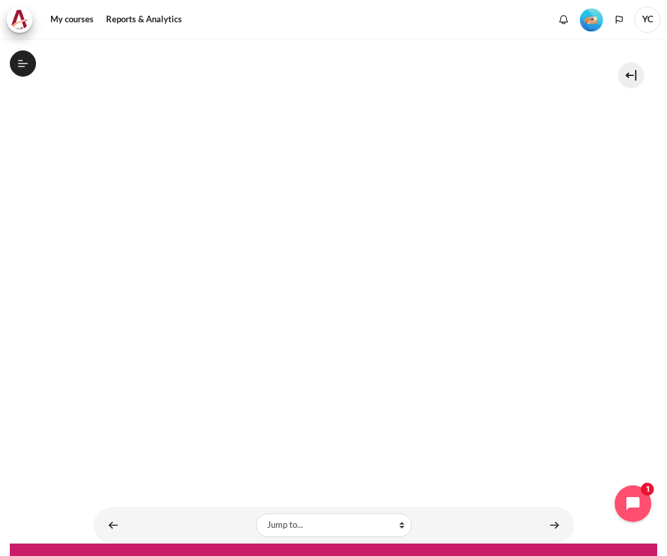
scroll to position [447, 0]
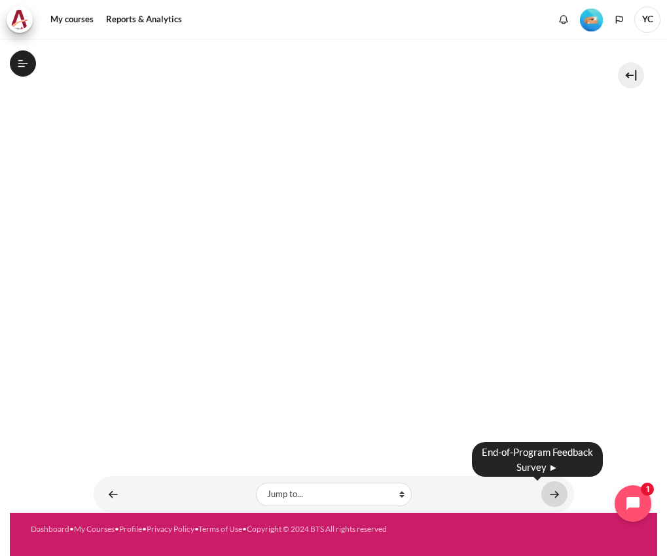
click at [544, 500] on link "Content" at bounding box center [554, 494] width 26 height 26
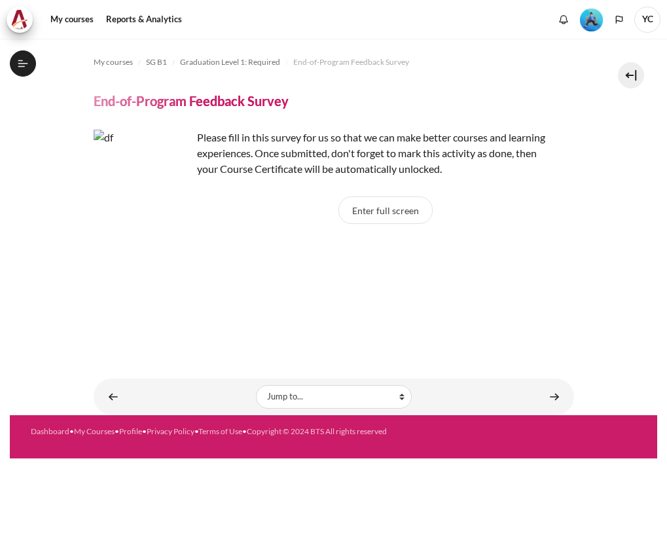
scroll to position [1280, 0]
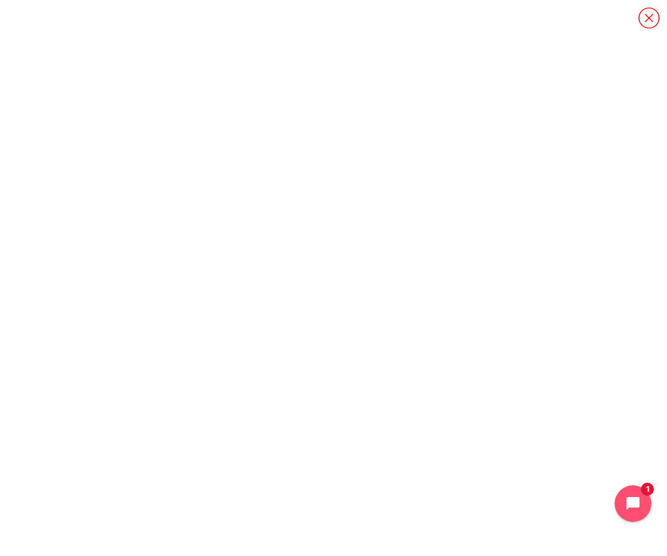
click at [652, 18] on icon "Content" at bounding box center [648, 18] width 23 height 23
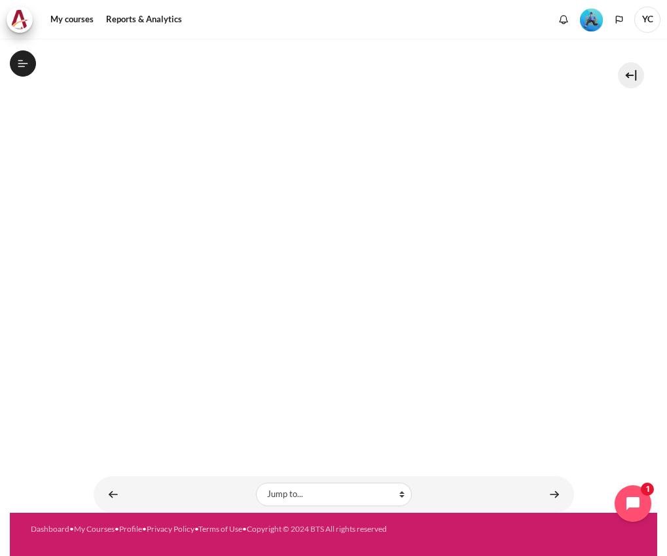
scroll to position [0, 0]
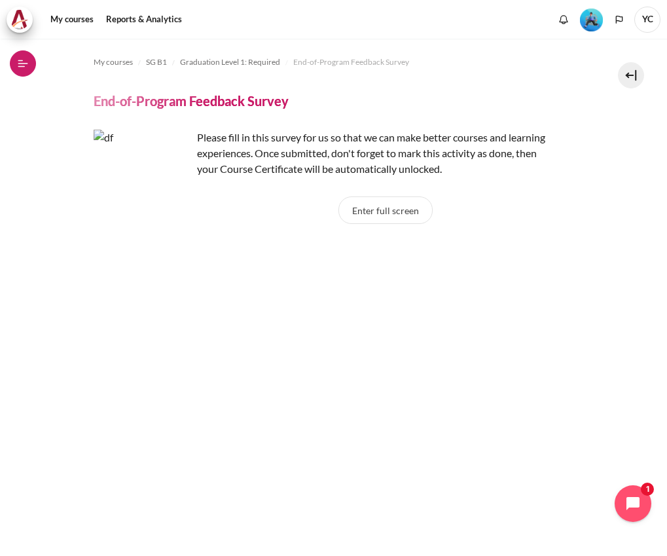
click at [33, 65] on button "Open course index" at bounding box center [23, 63] width 26 height 26
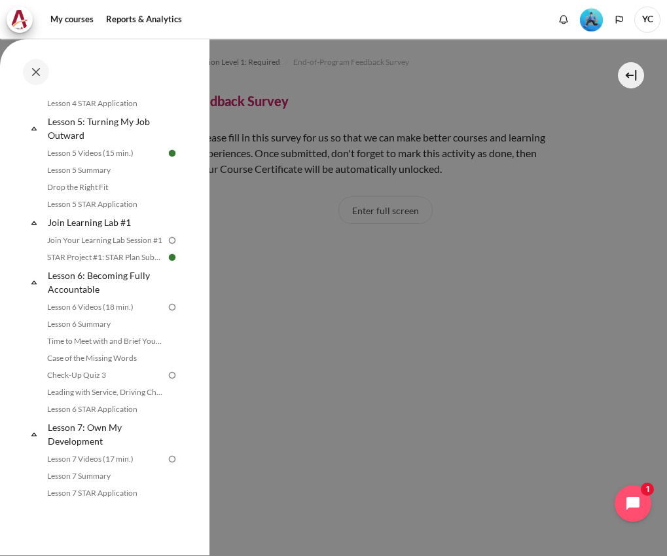
scroll to position [560, 0]
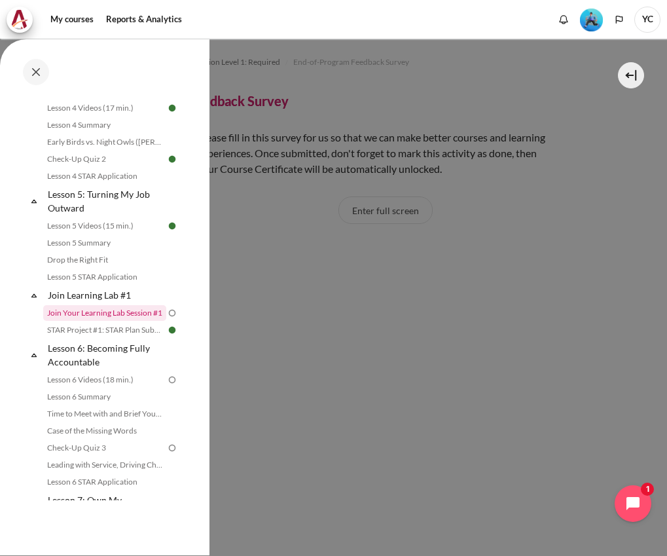
click at [122, 317] on link "Join Your Learning Lab Session #1" at bounding box center [104, 313] width 123 height 16
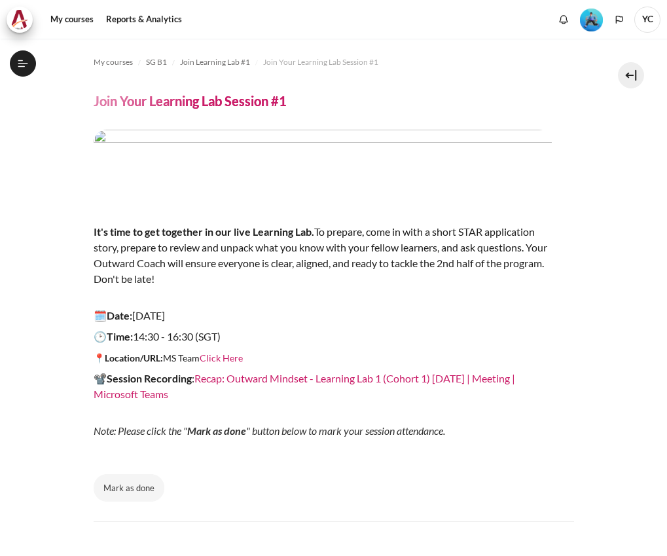
scroll to position [575, 0]
click at [140, 484] on button "Mark as done" at bounding box center [129, 487] width 71 height 27
click at [138, 480] on button "Done" at bounding box center [121, 487] width 54 height 27
click at [129, 484] on button "Mark as done" at bounding box center [129, 487] width 71 height 27
click at [15, 63] on button "Open course index" at bounding box center [23, 63] width 26 height 26
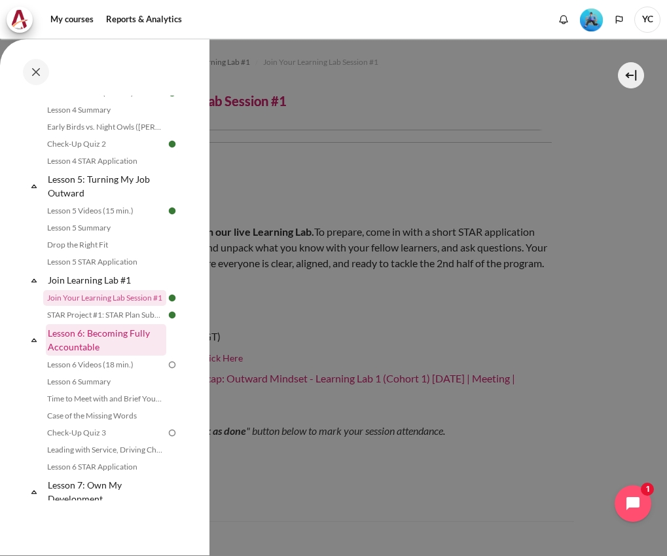
click at [103, 338] on link "Lesson 6: Becoming Fully Accountable" at bounding box center [106, 339] width 120 height 31
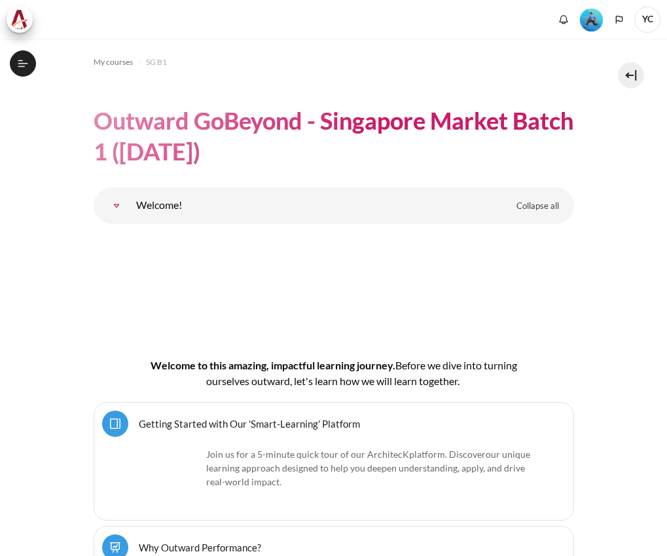
scroll to position [8647, 0]
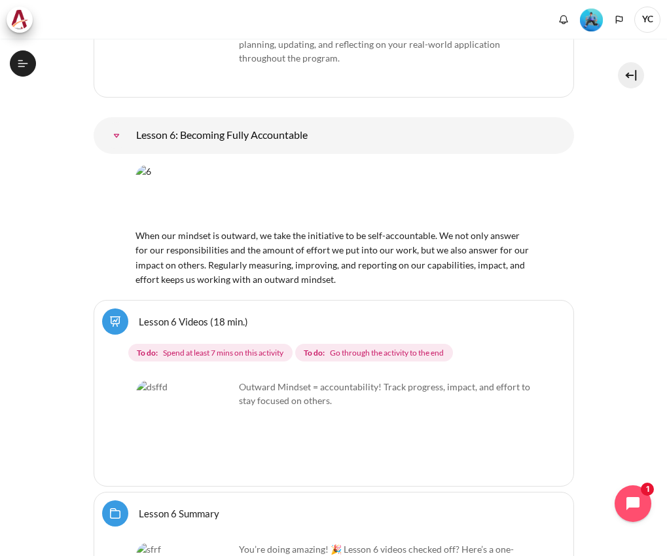
click at [160, 315] on link "Lesson 6 Videos (18 min.)" at bounding box center [193, 321] width 109 height 12
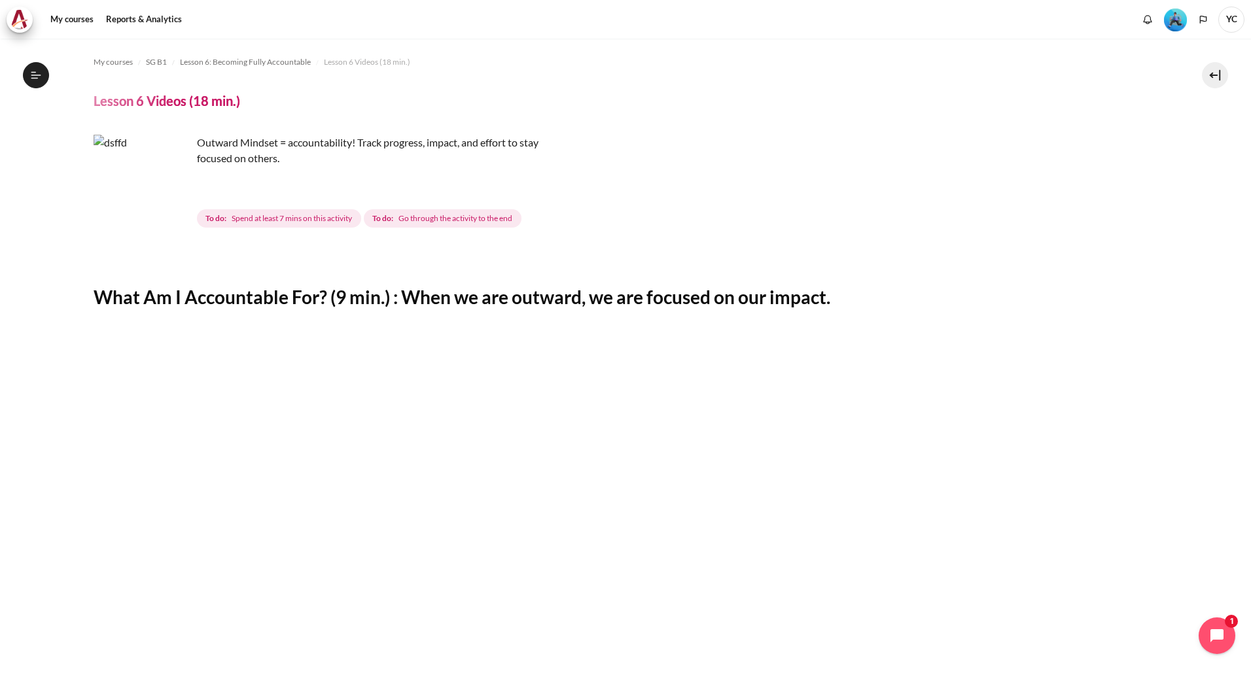
scroll to position [393, 0]
